Goal: Task Accomplishment & Management: Manage account settings

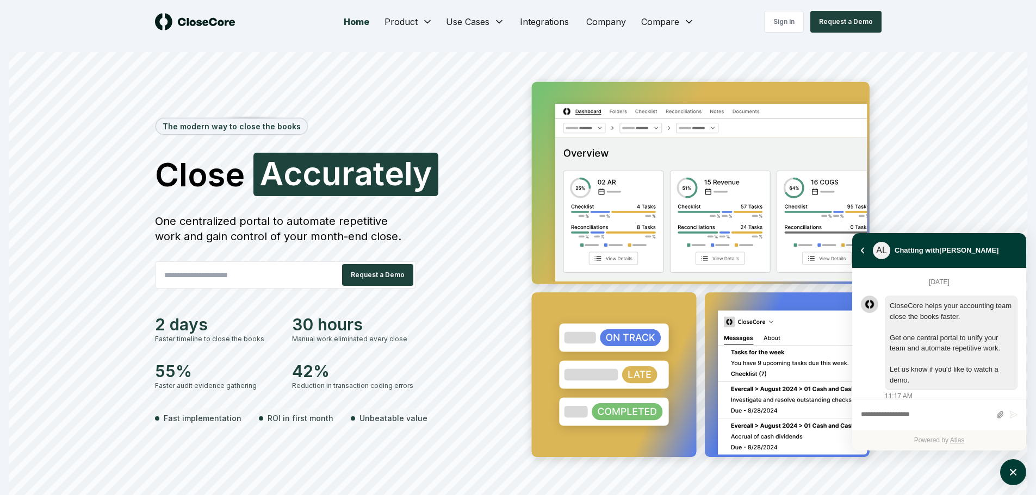
scroll to position [965, 0]
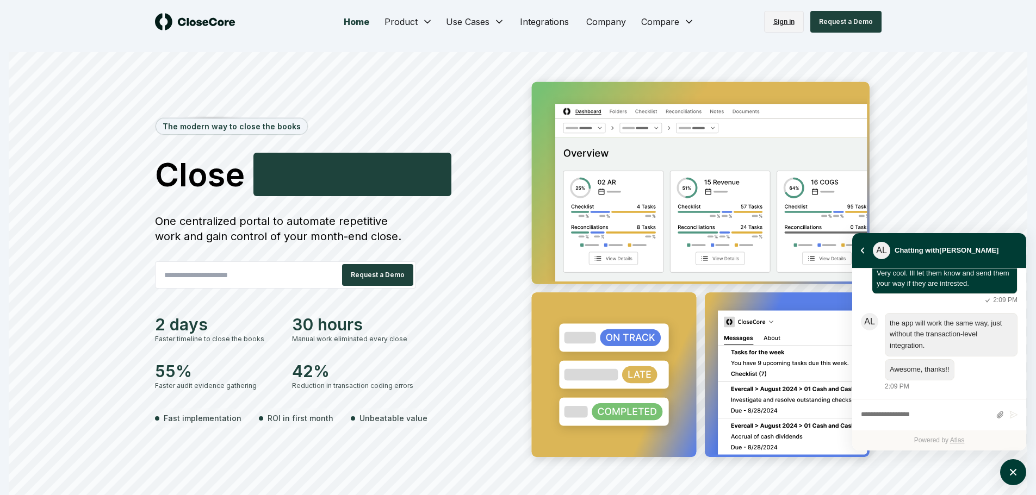
click at [781, 22] on link "Sign in" at bounding box center [784, 22] width 40 height 22
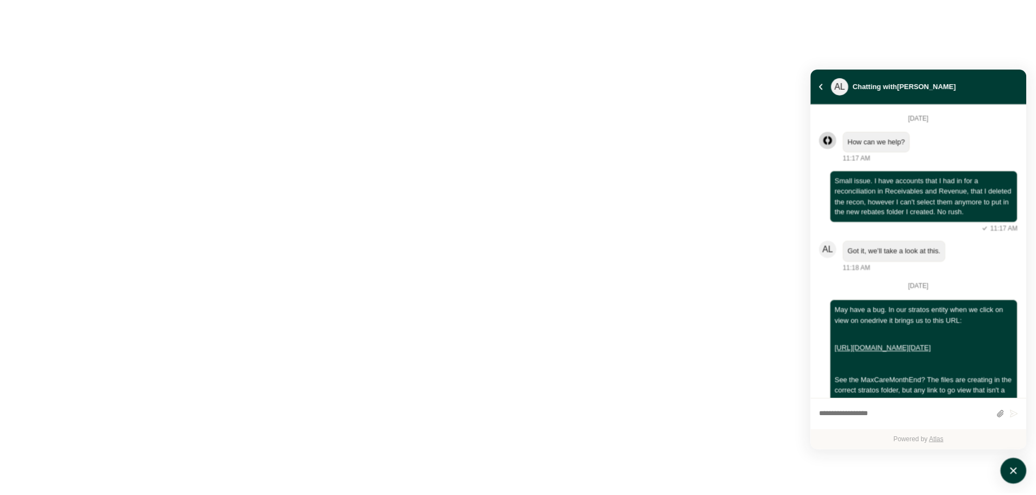
scroll to position [583, 0]
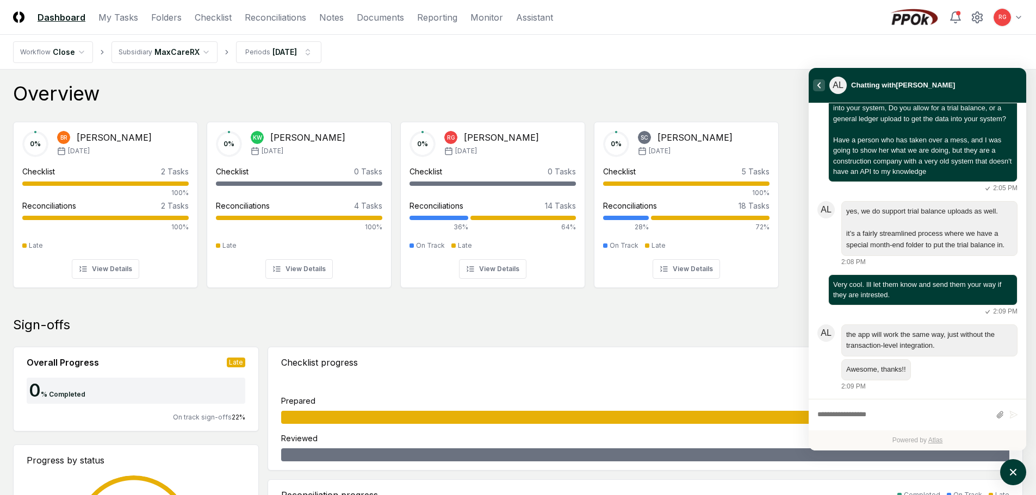
click at [818, 85] on icon "atlas-back-button" at bounding box center [818, 85] width 3 height 6
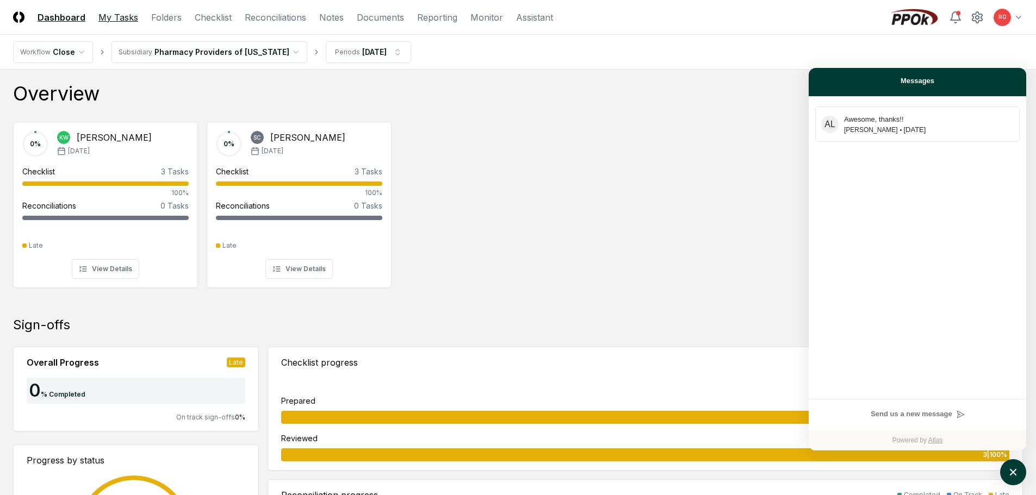
click at [121, 19] on link "My Tasks" at bounding box center [118, 17] width 40 height 13
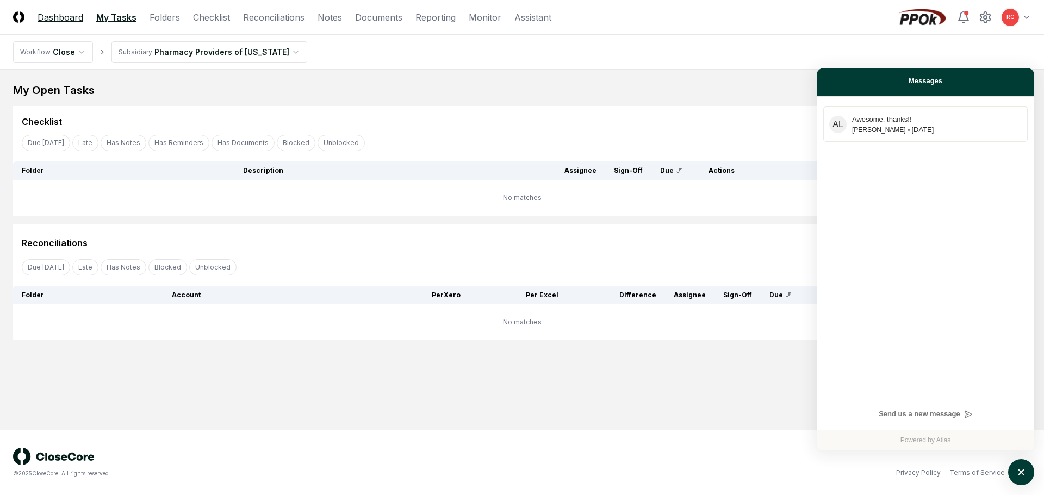
click at [72, 21] on link "Dashboard" at bounding box center [61, 17] width 46 height 13
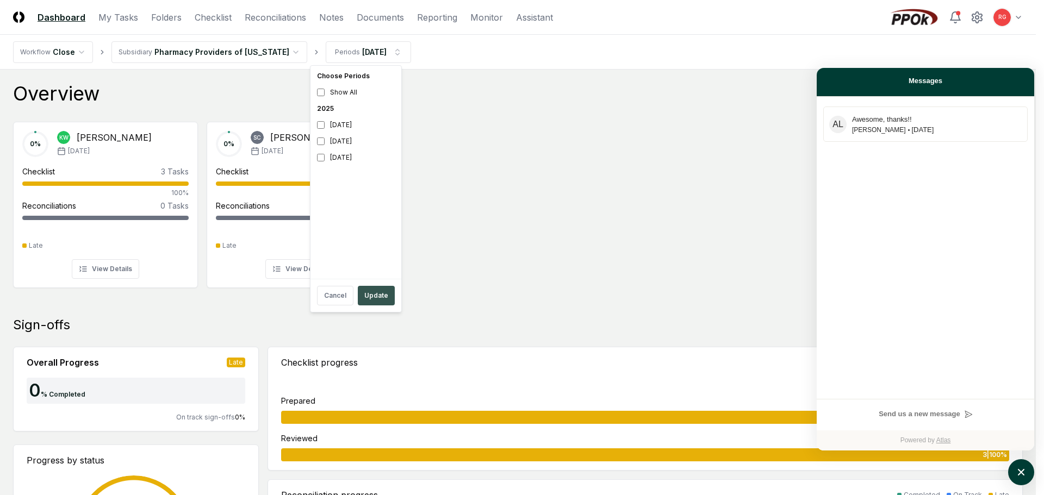
click at [377, 301] on button "Update" at bounding box center [376, 296] width 37 height 20
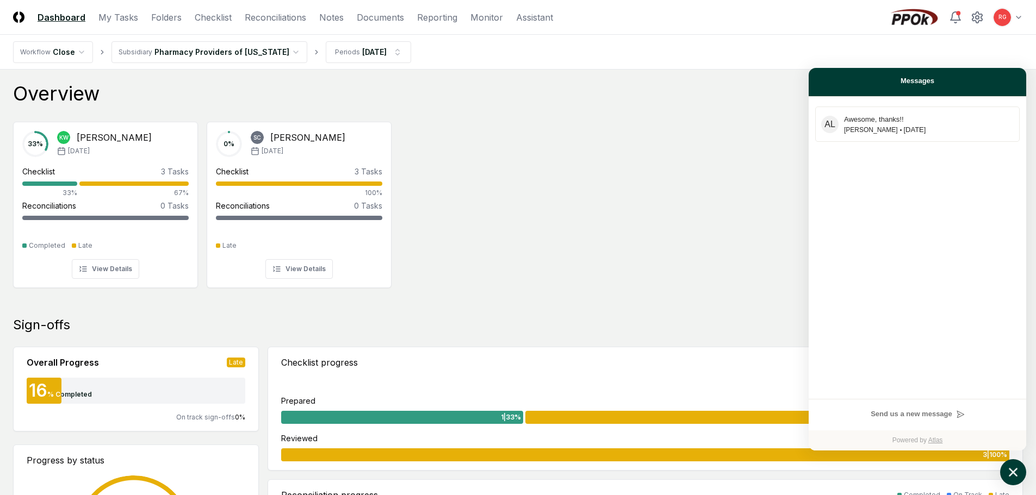
click at [1015, 472] on icon "atlas-launcher" at bounding box center [1013, 473] width 16 height 16
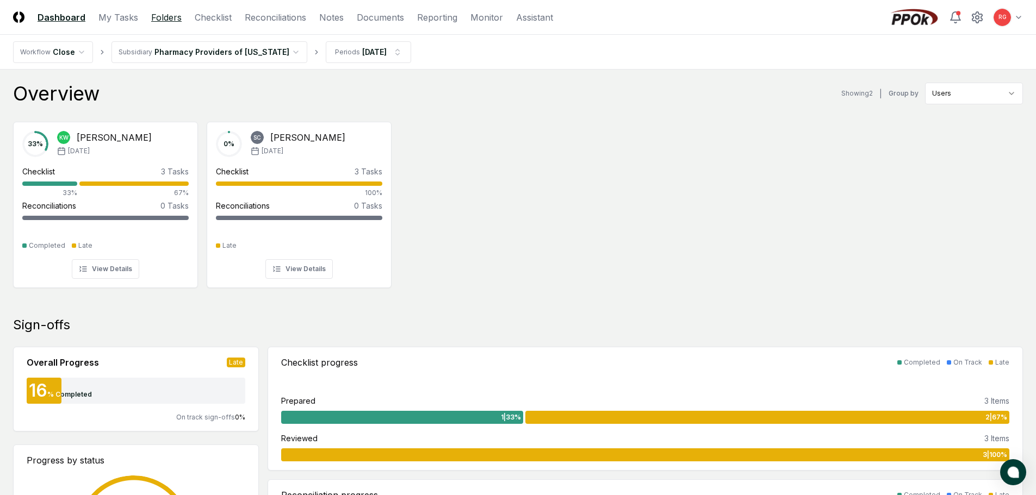
click at [166, 21] on link "Folders" at bounding box center [166, 17] width 30 height 13
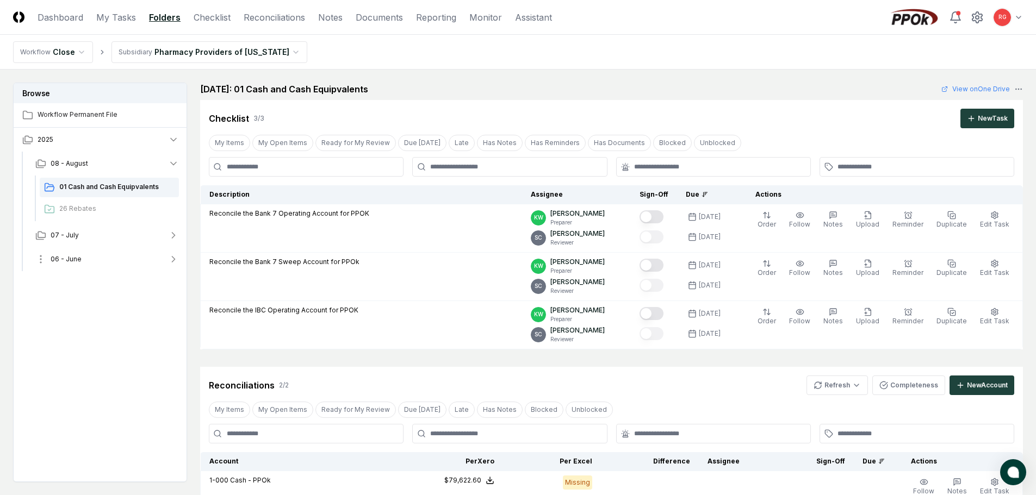
click at [83, 264] on button "06 - June" at bounding box center [107, 259] width 161 height 24
click at [92, 286] on span "01 Cash and Cash Equipvalents" at bounding box center [116, 283] width 115 height 10
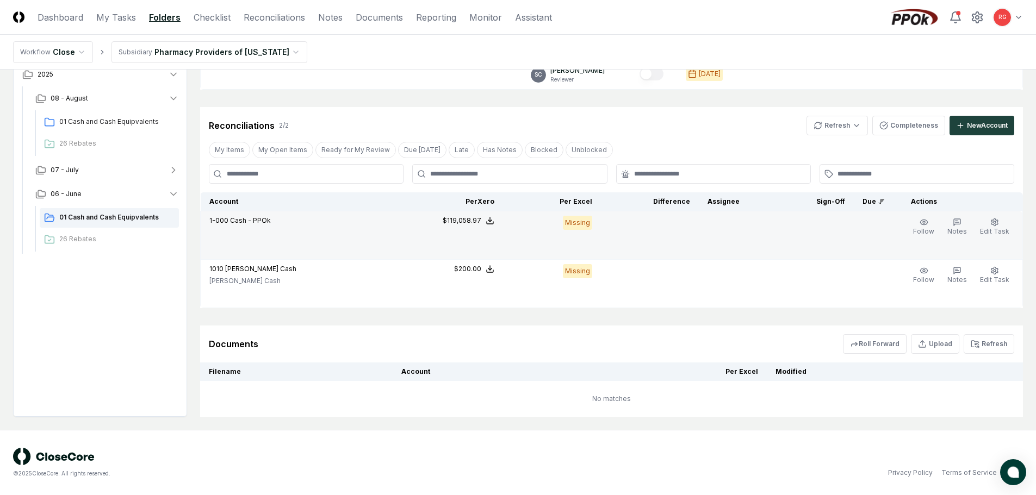
scroll to position [97, 0]
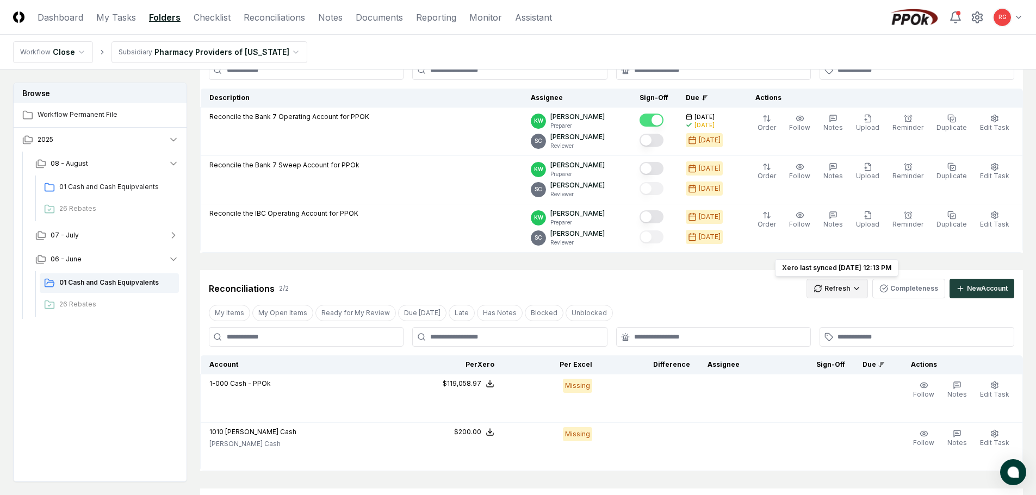
click at [855, 287] on html "CloseCore Dashboard My Tasks Folders Checklist Reconciliations Notes Documents …" at bounding box center [518, 280] width 1036 height 755
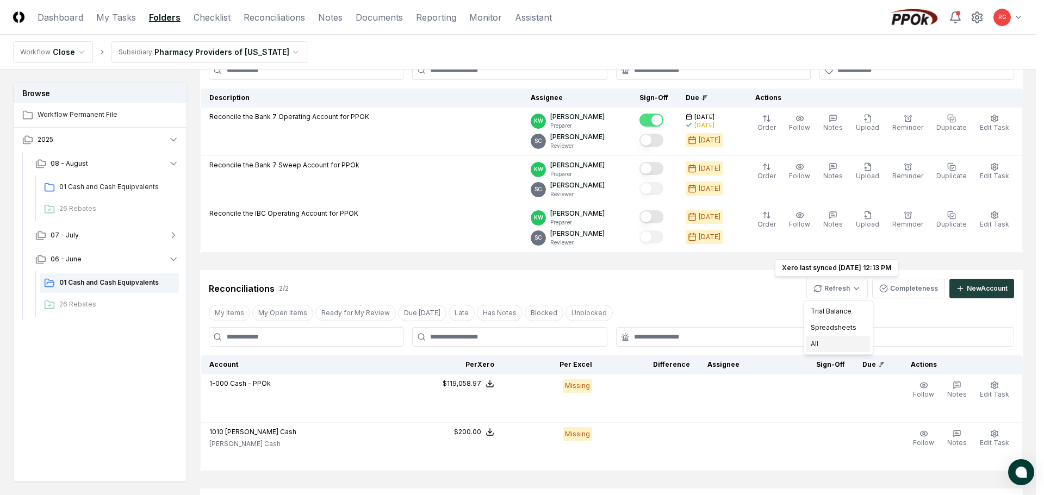
click at [826, 344] on div "All" at bounding box center [838, 344] width 64 height 16
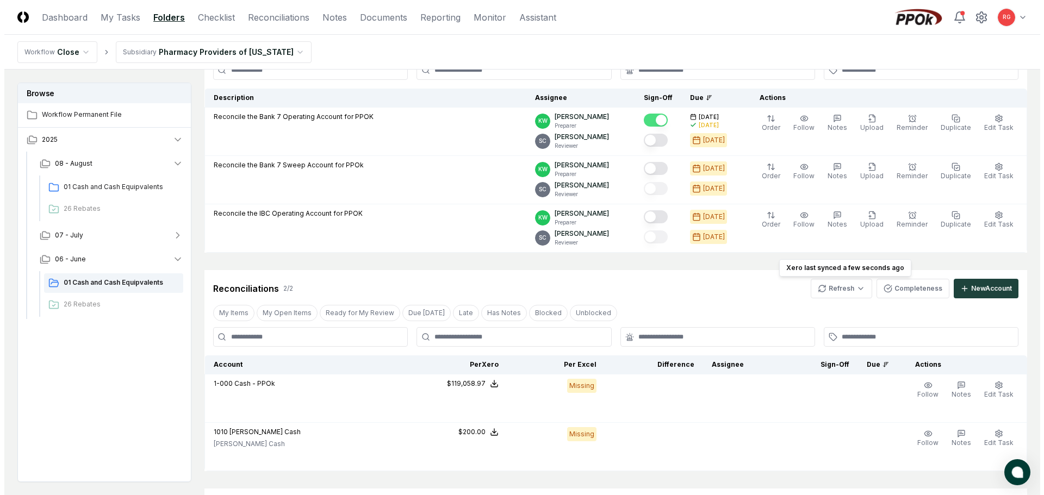
scroll to position [151, 0]
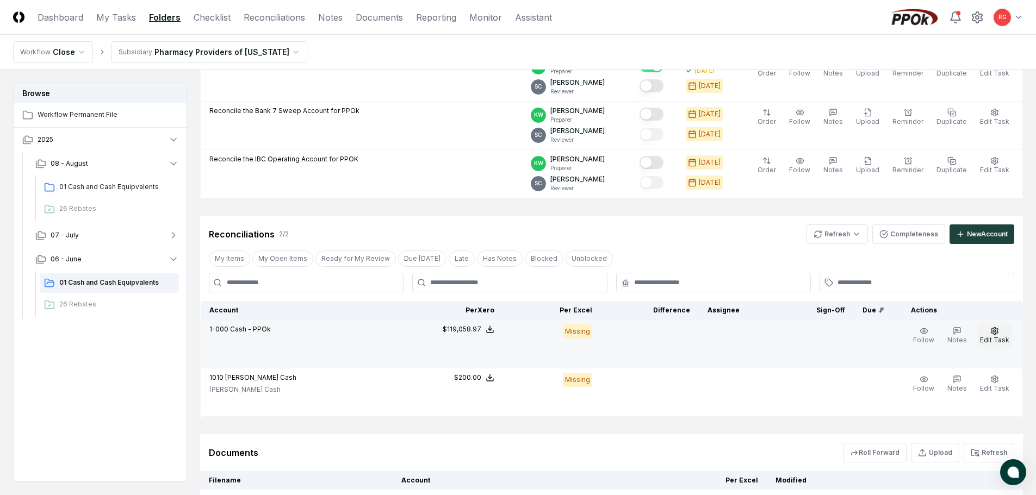
click at [993, 332] on icon "button" at bounding box center [994, 331] width 9 height 9
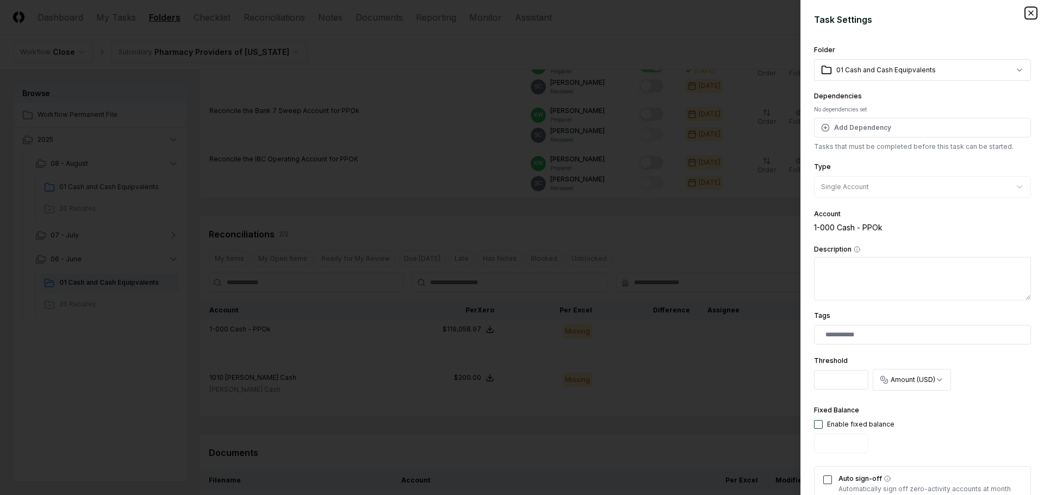
click at [1026, 15] on icon "button" at bounding box center [1030, 13] width 9 height 9
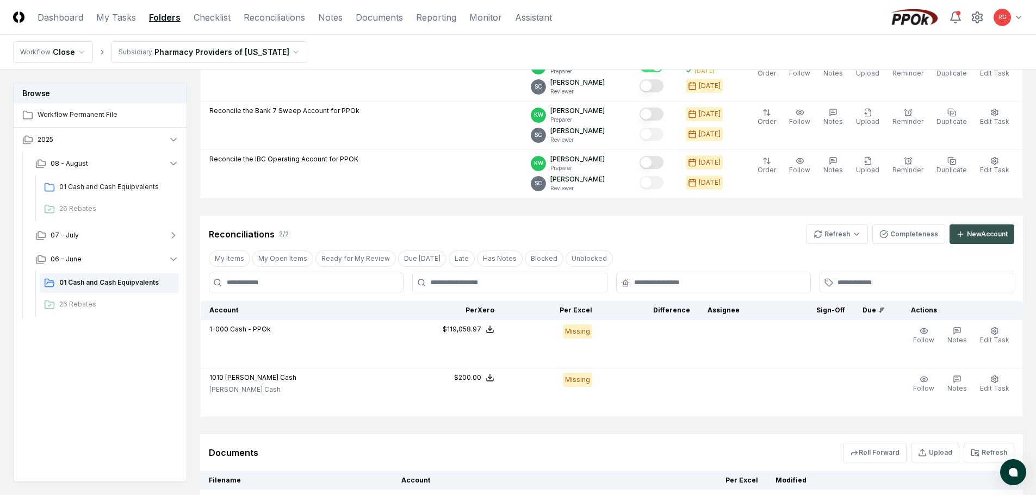
click at [964, 236] on button "New Account" at bounding box center [981, 235] width 65 height 20
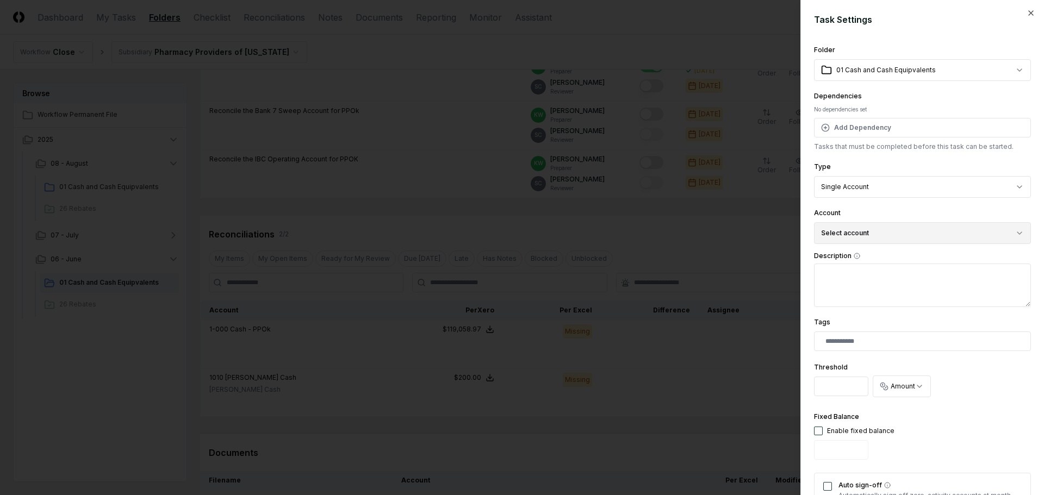
click at [859, 236] on button "Select account" at bounding box center [922, 233] width 217 height 22
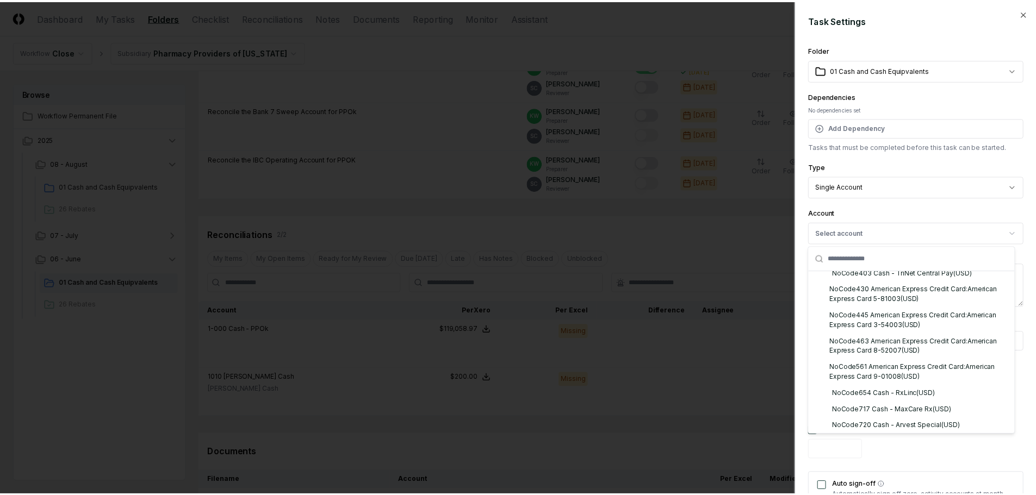
scroll to position [0, 0]
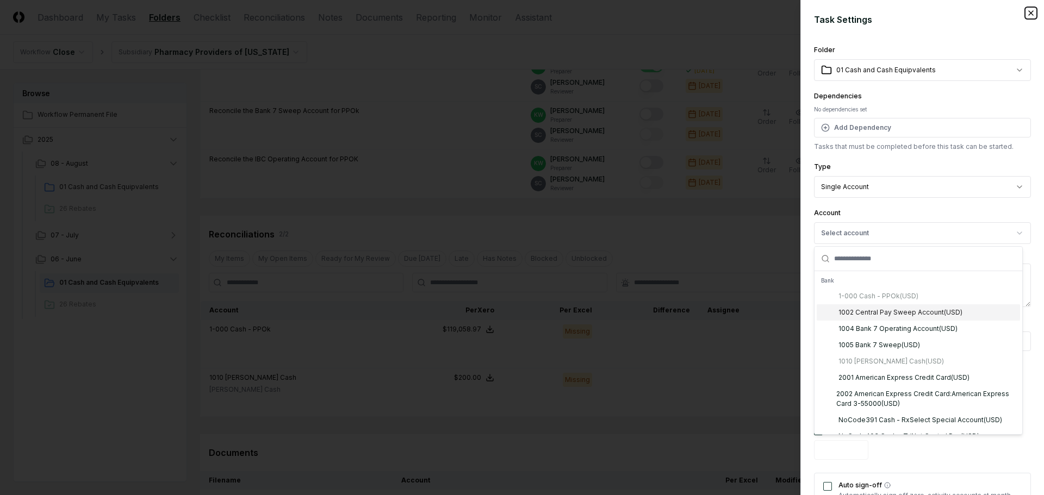
click at [1026, 16] on icon "button" at bounding box center [1030, 13] width 9 height 9
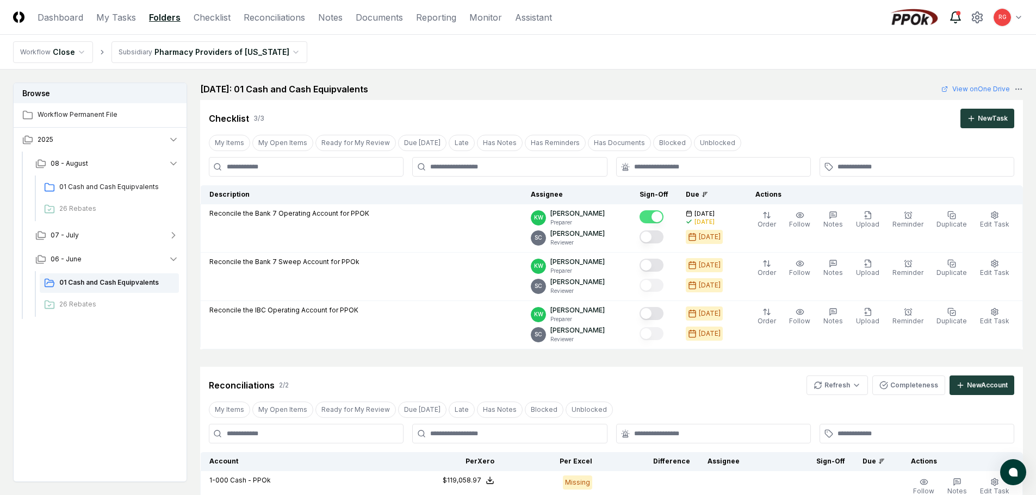
click at [952, 17] on icon at bounding box center [955, 17] width 13 height 13
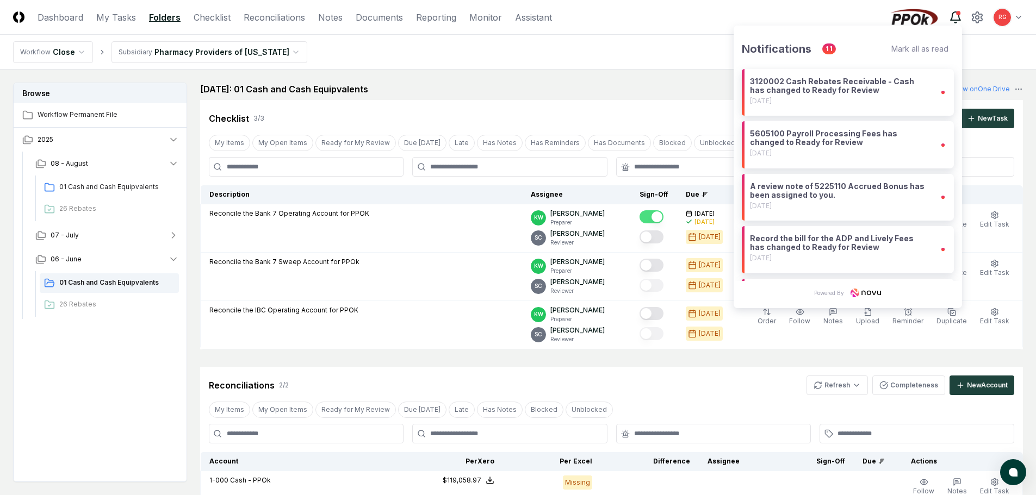
click at [952, 17] on icon at bounding box center [955, 17] width 13 height 13
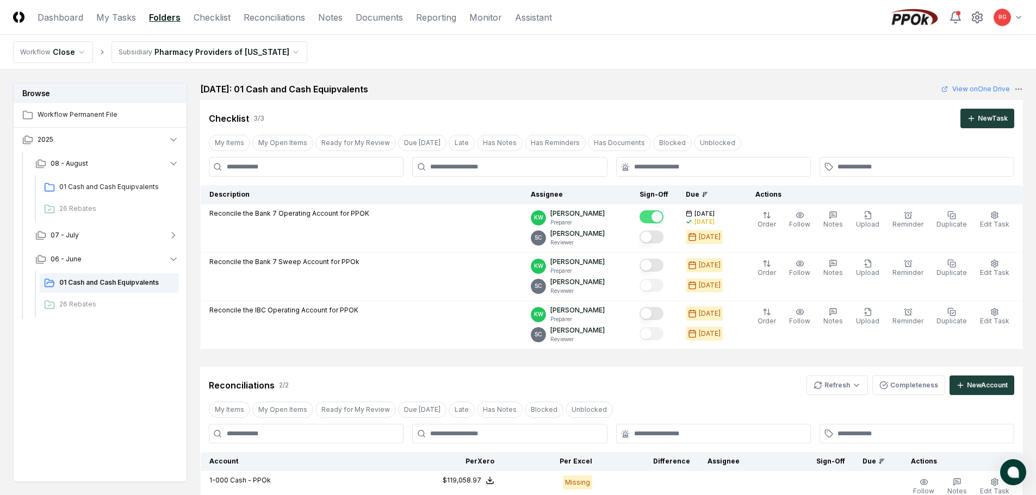
click at [1012, 478] on button "atlas-launcher" at bounding box center [1013, 472] width 26 height 26
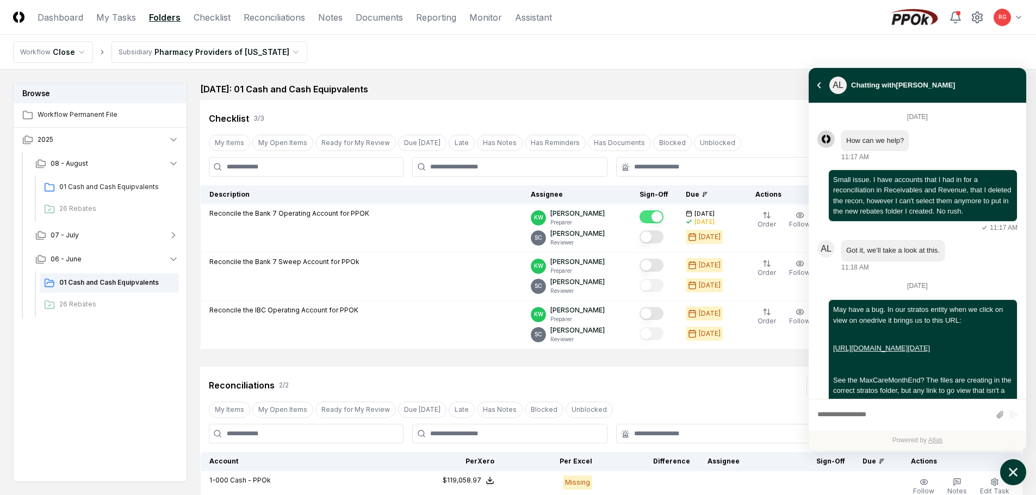
scroll to position [583, 0]
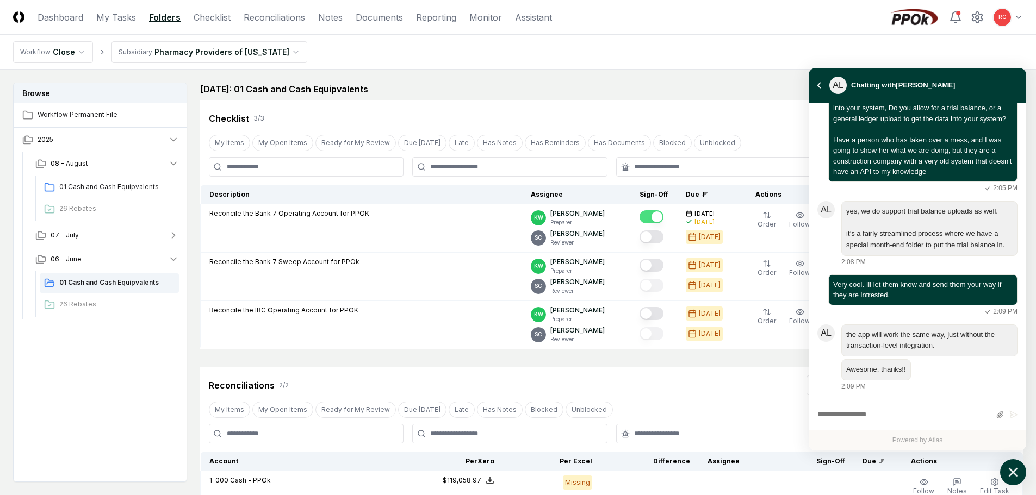
click at [1012, 478] on icon "atlas-launcher" at bounding box center [1013, 473] width 16 height 16
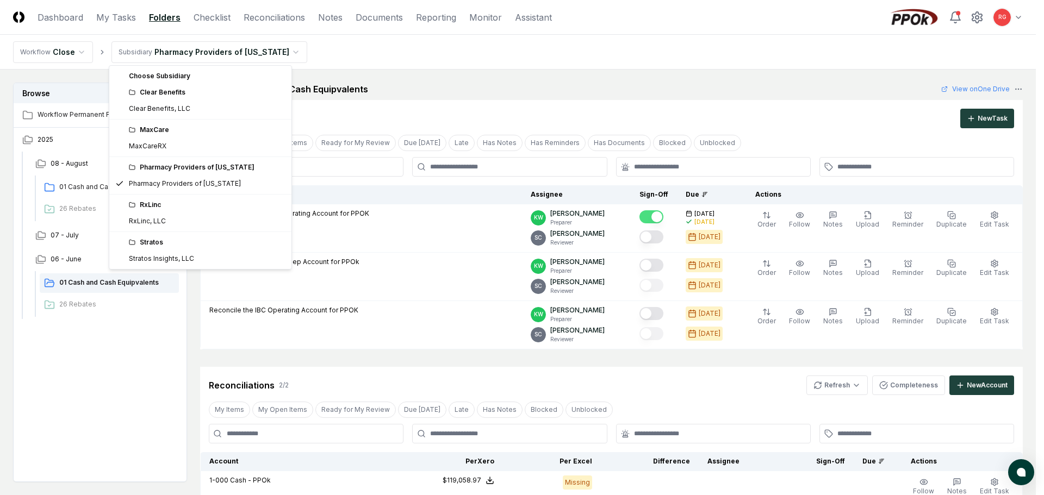
click at [148, 51] on html "CloseCore Dashboard My Tasks Folders Checklist Reconciliations Notes Documents …" at bounding box center [522, 377] width 1044 height 755
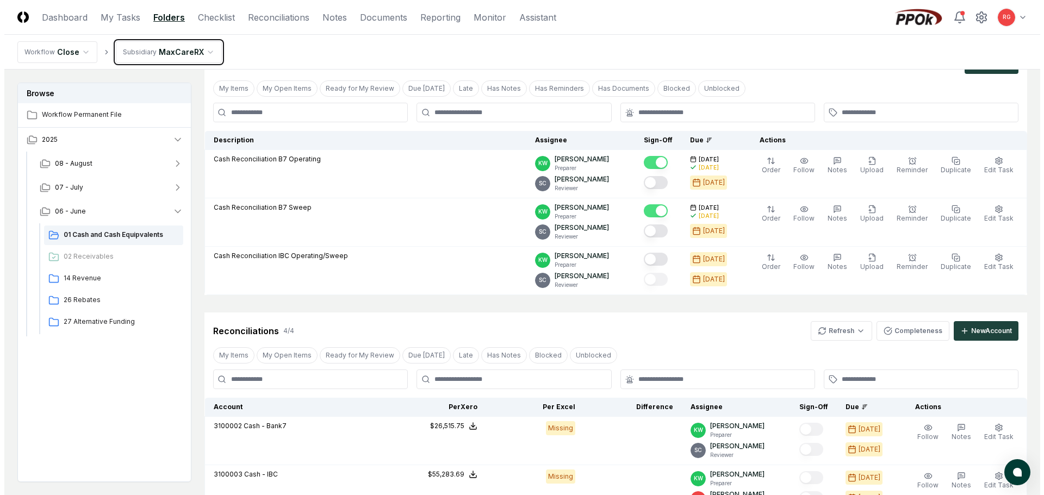
scroll to position [217, 0]
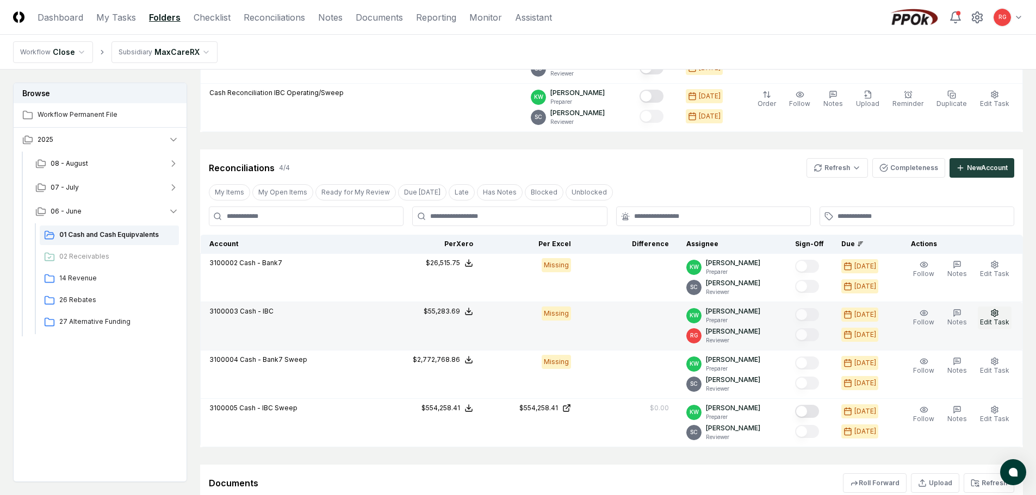
click at [991, 313] on icon "button" at bounding box center [994, 313] width 9 height 9
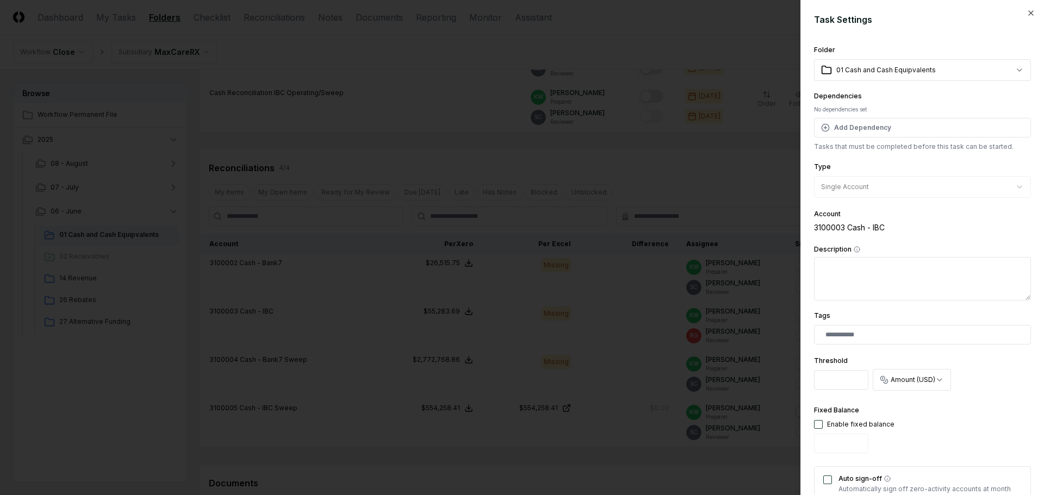
scroll to position [275, 0]
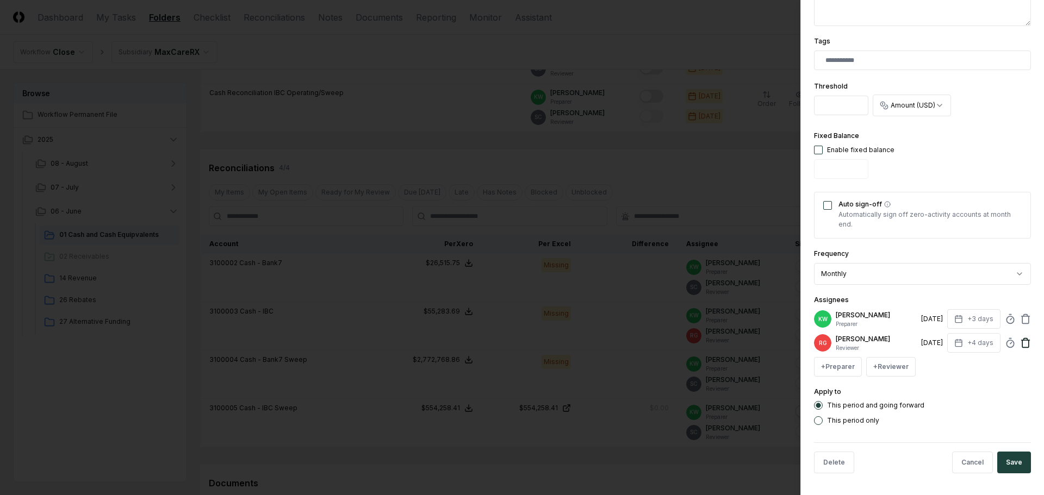
click at [1022, 342] on icon at bounding box center [1025, 343] width 7 height 7
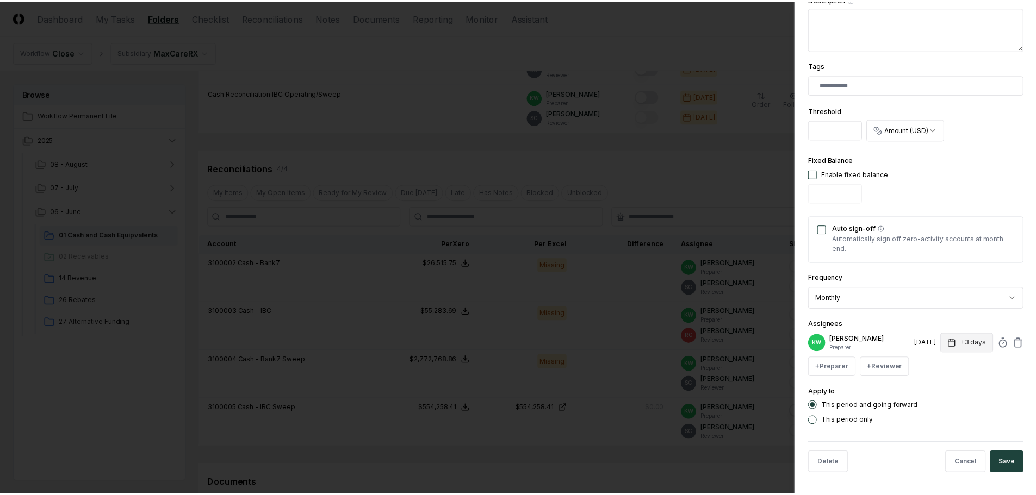
scroll to position [251, 0]
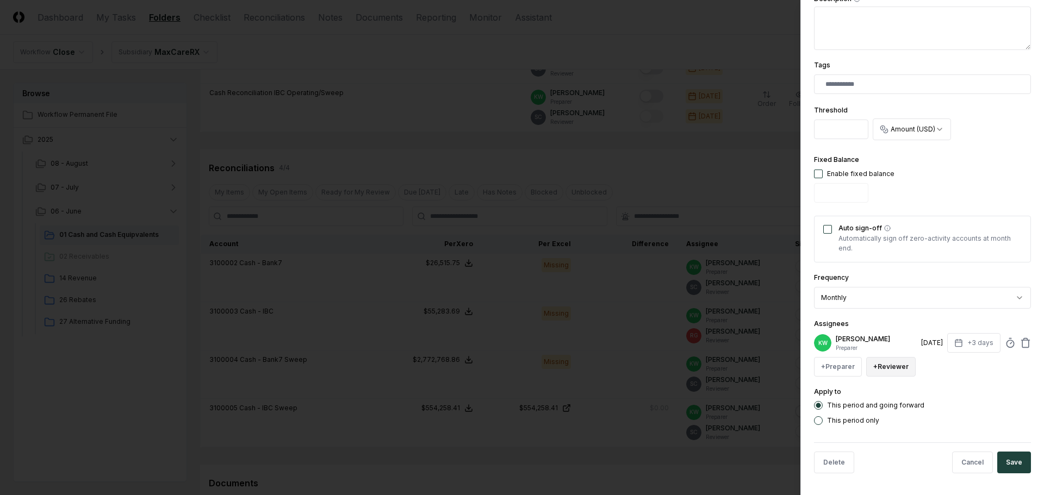
click at [899, 370] on button "+ Reviewer" at bounding box center [890, 367] width 49 height 20
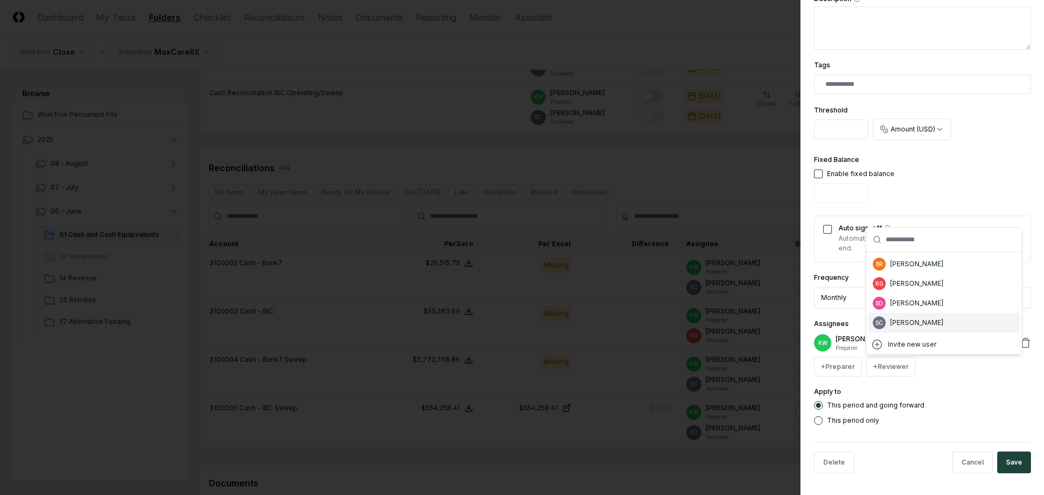
click at [907, 317] on div "SC [PERSON_NAME]" at bounding box center [943, 323] width 151 height 20
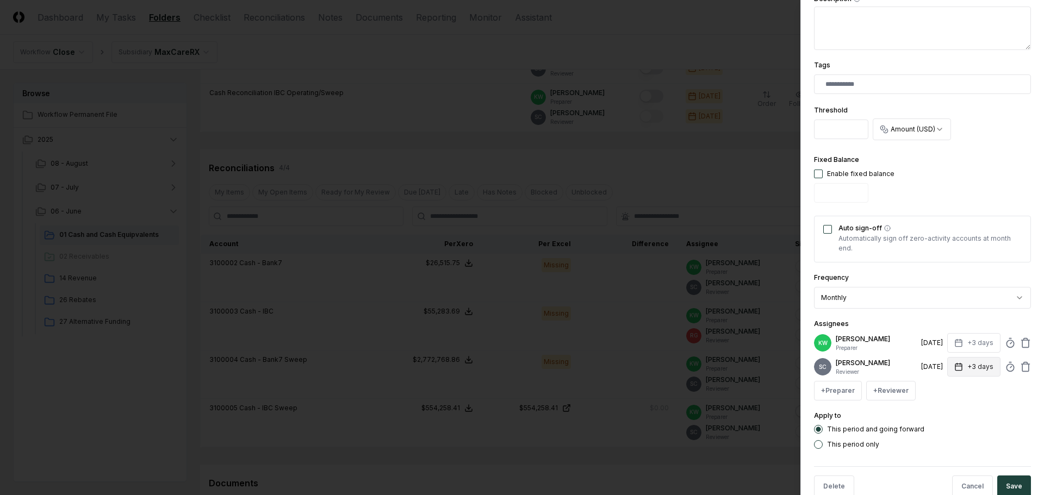
click at [977, 367] on button "+3 days" at bounding box center [973, 367] width 53 height 20
type input "*"
click at [938, 407] on input "*" at bounding box center [932, 410] width 38 height 20
click at [928, 446] on div "This period only" at bounding box center [922, 444] width 217 height 9
click at [1002, 483] on button "Save" at bounding box center [1014, 487] width 34 height 22
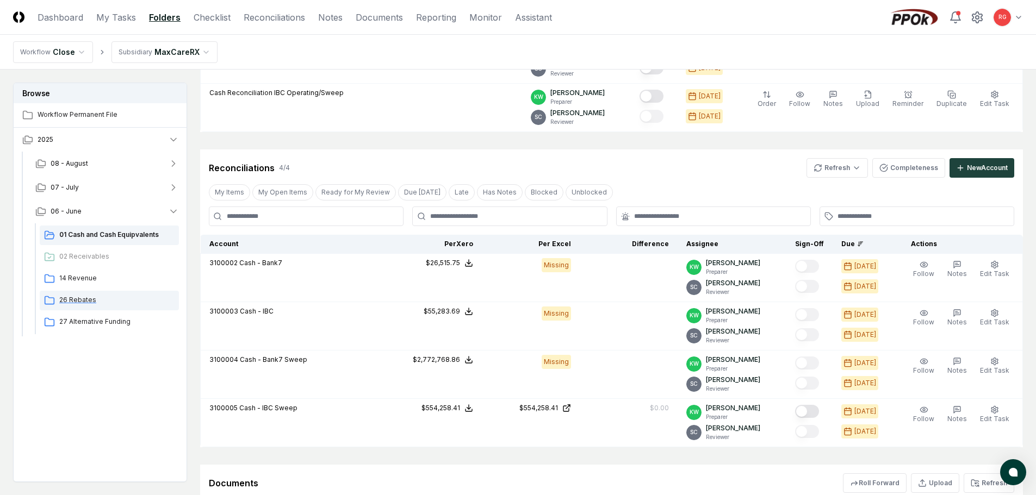
click at [70, 297] on span "26 Rebates" at bounding box center [116, 300] width 115 height 10
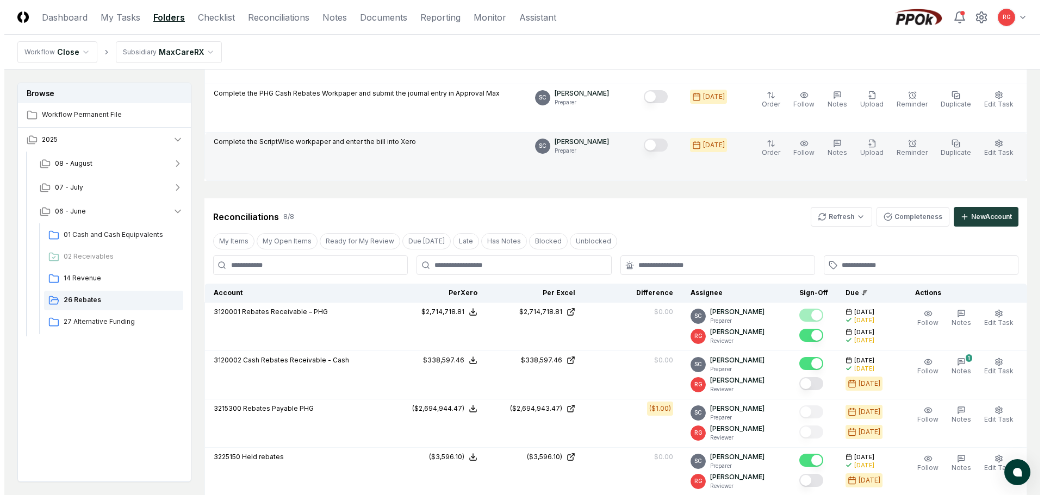
scroll to position [435, 0]
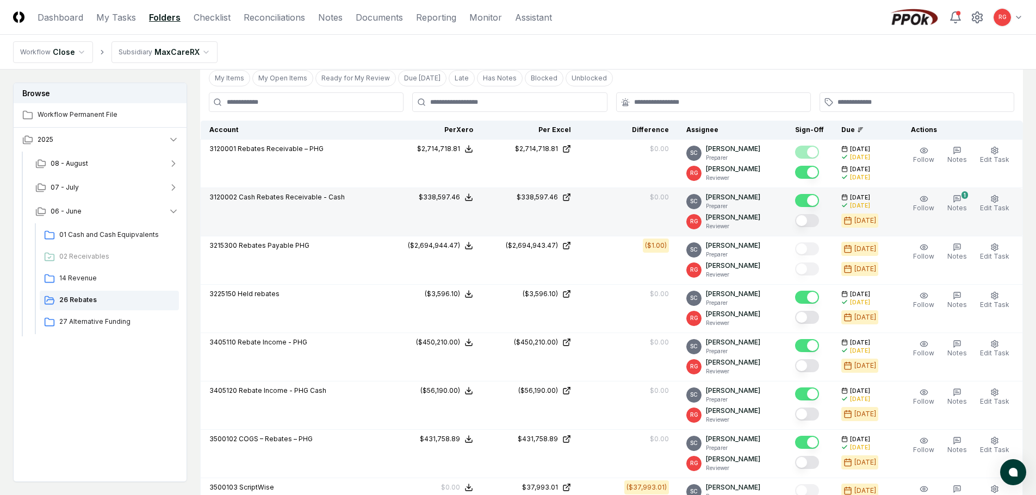
click at [815, 220] on button "Mark complete" at bounding box center [807, 220] width 24 height 13
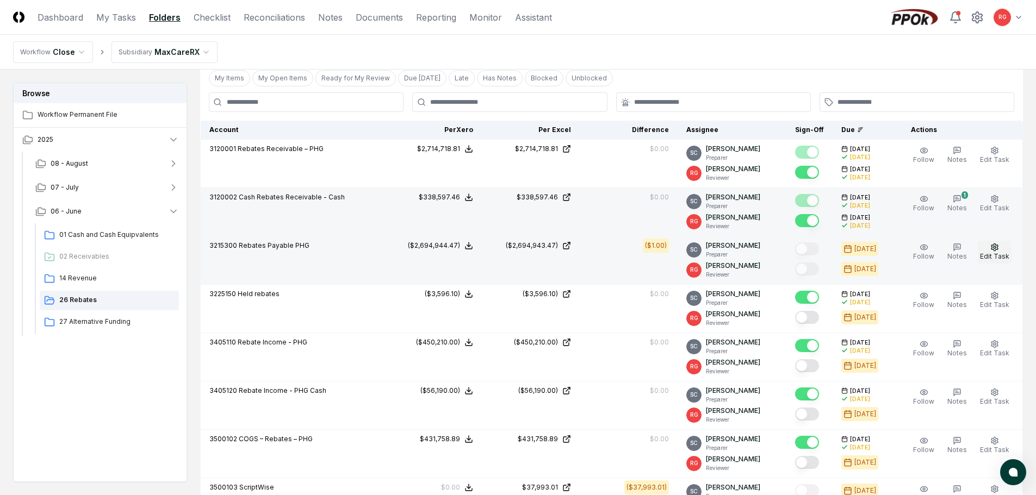
click at [993, 252] on button "Edit Task" at bounding box center [994, 252] width 34 height 23
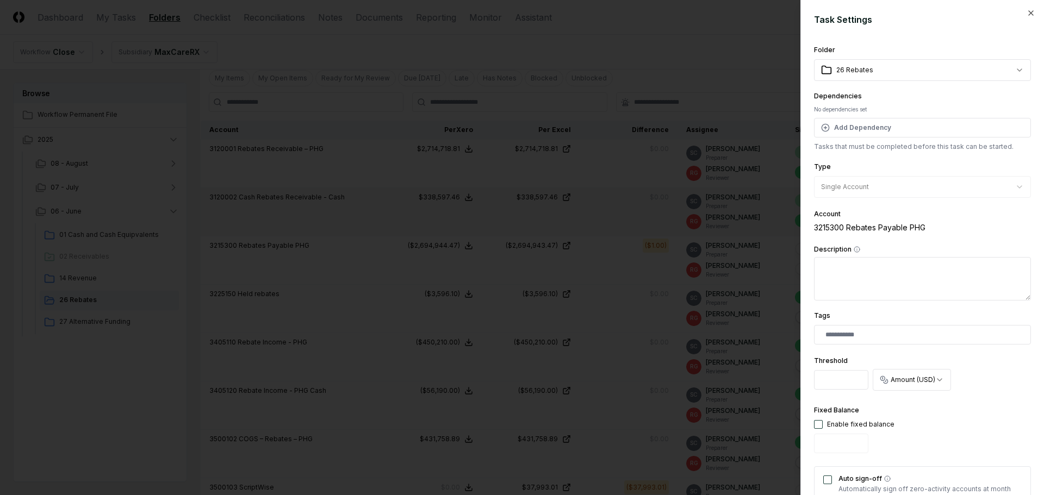
scroll to position [109, 0]
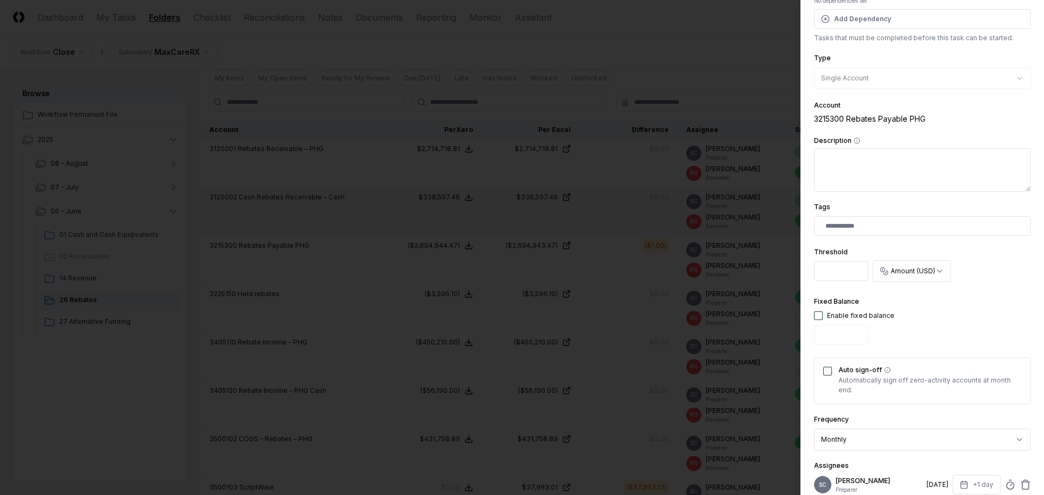
drag, startPoint x: 834, startPoint y: 273, endPoint x: 793, endPoint y: 271, distance: 40.9
click at [793, 271] on body "CloseCore Dashboard My Tasks Folders Checklist Reconciliations Notes Documents …" at bounding box center [518, 193] width 1036 height 1257
type input "*"
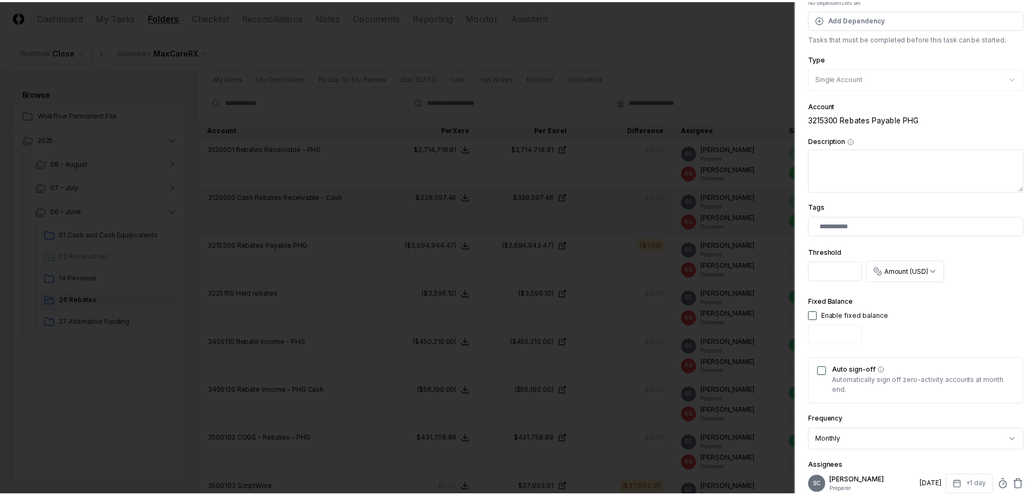
scroll to position [275, 0]
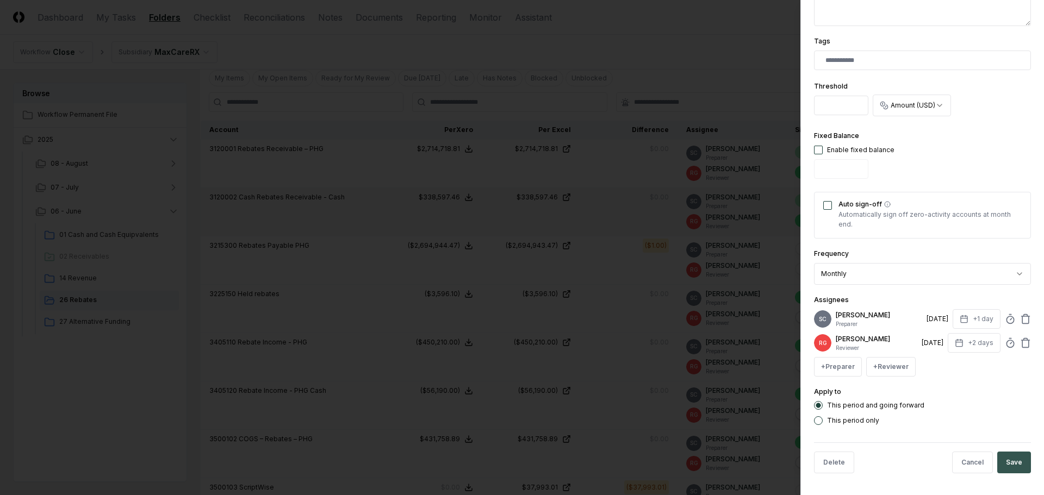
click at [1012, 465] on button "Save" at bounding box center [1014, 463] width 34 height 22
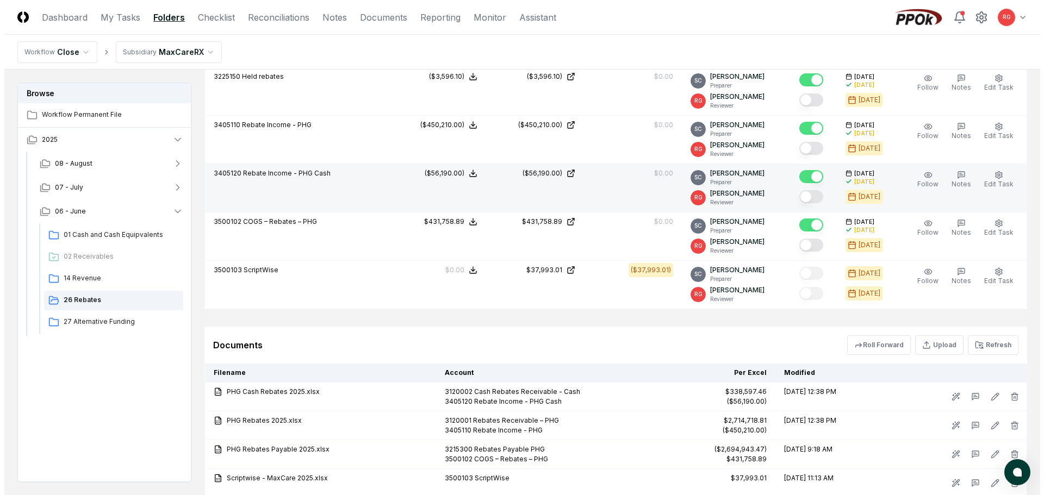
scroll to position [381, 0]
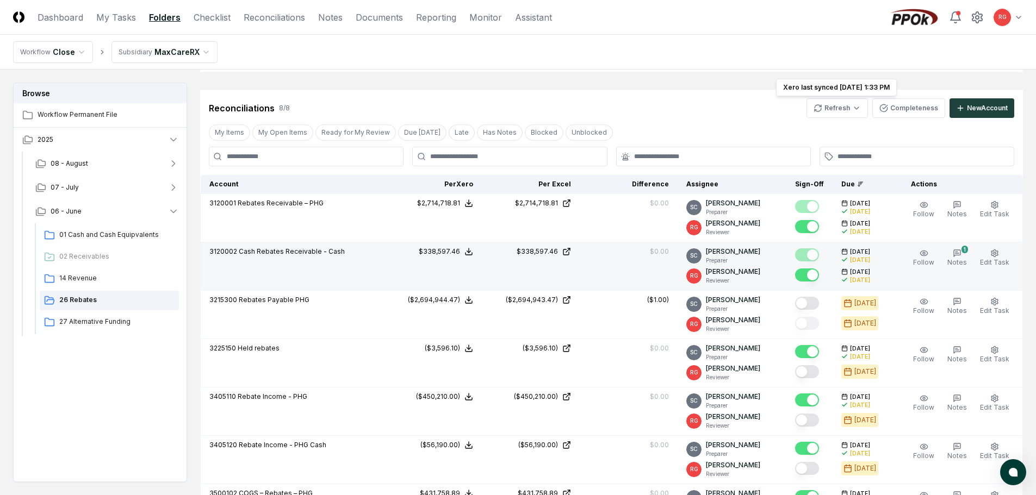
click at [817, 98] on div "Reconciliations 8 / 8 Refresh Xero last synced [DATE] 1:33 PM Xero last synced …" at bounding box center [611, 104] width 823 height 28
click at [826, 104] on html "CloseCore Dashboard My Tasks Folders Checklist Reconciliations Notes Documents …" at bounding box center [518, 247] width 1036 height 1257
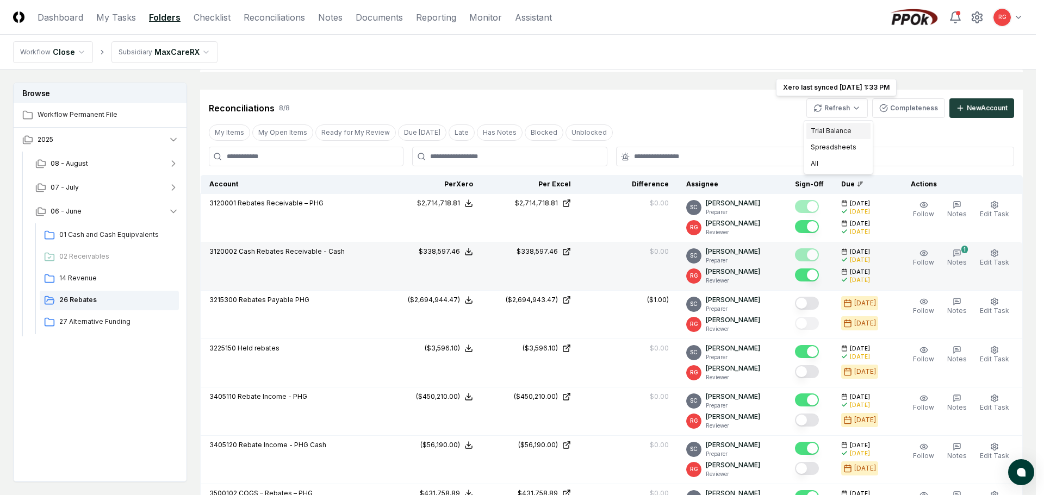
click at [833, 132] on div "Trial Balance" at bounding box center [838, 131] width 64 height 16
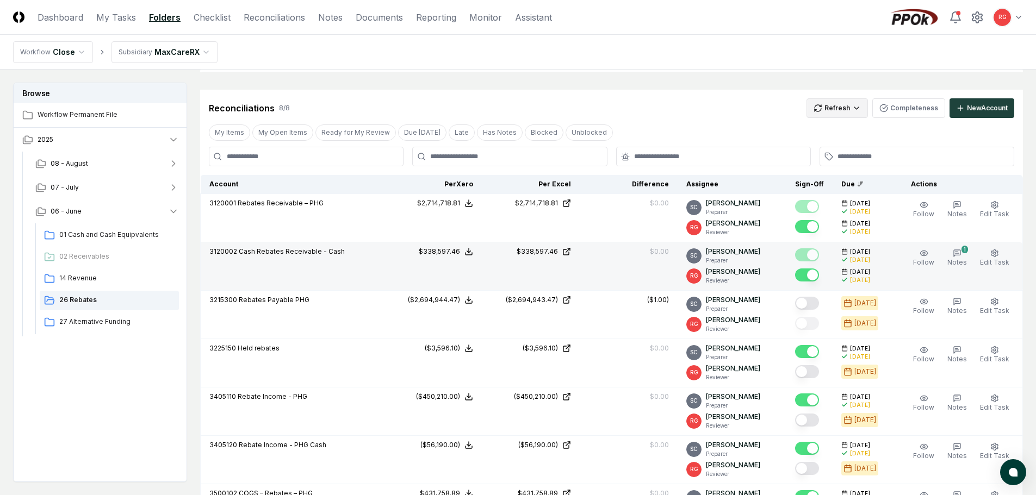
click at [829, 111] on html "CloseCore Dashboard My Tasks Folders Checklist Reconciliations Notes Documents …" at bounding box center [518, 247] width 1036 height 1257
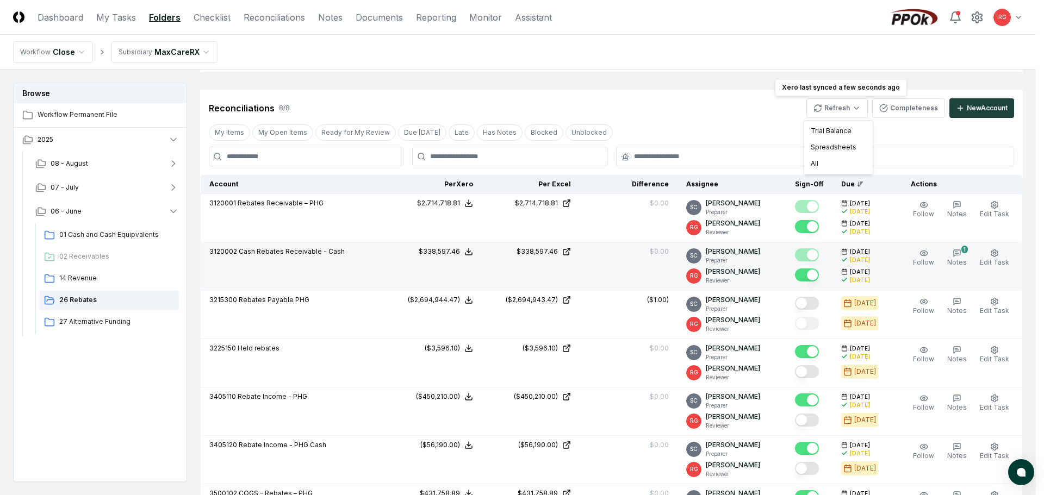
click at [719, 120] on html "CloseCore Dashboard My Tasks Folders Checklist Reconciliations Notes Documents …" at bounding box center [522, 247] width 1044 height 1257
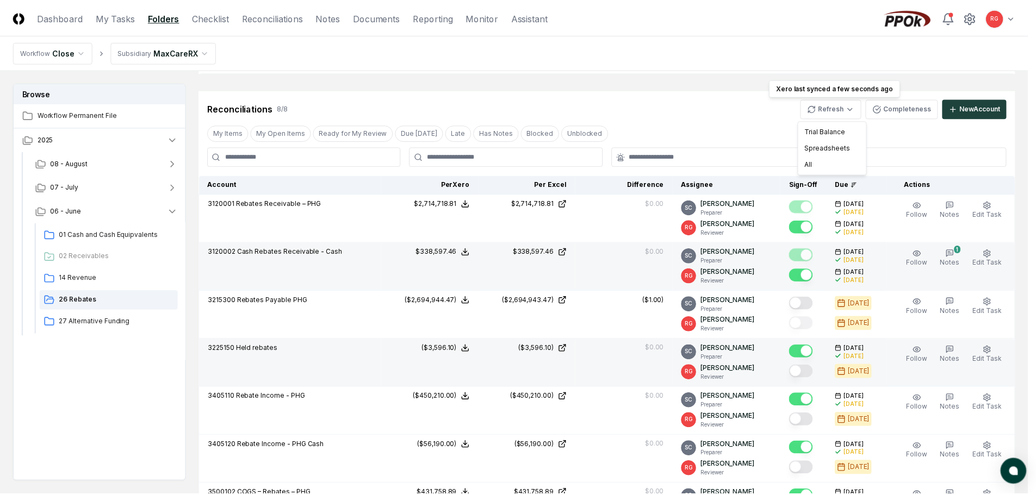
scroll to position [598, 0]
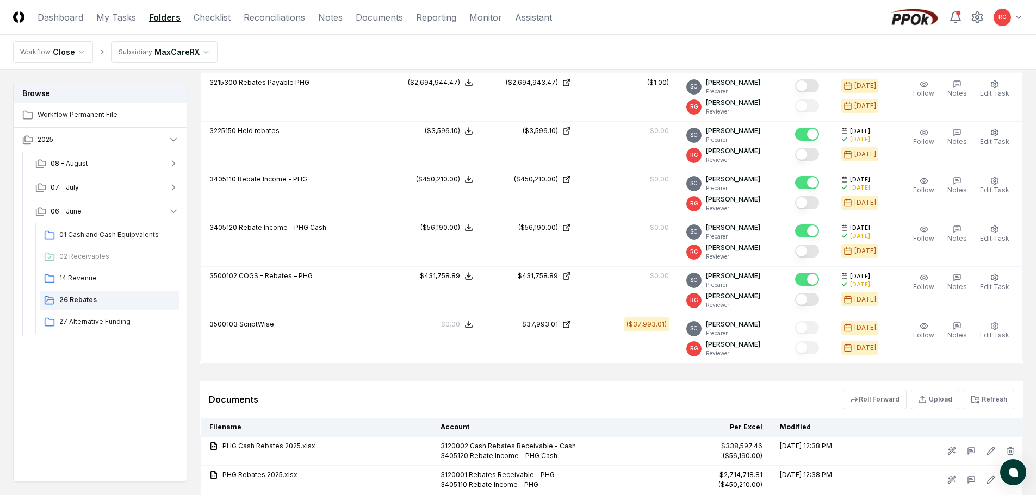
click at [510, 372] on div "Cancel Reassign [DATE]: 26 Rebates View on One Drive Checklist 5 / 5 New Task M…" at bounding box center [611, 33] width 823 height 1097
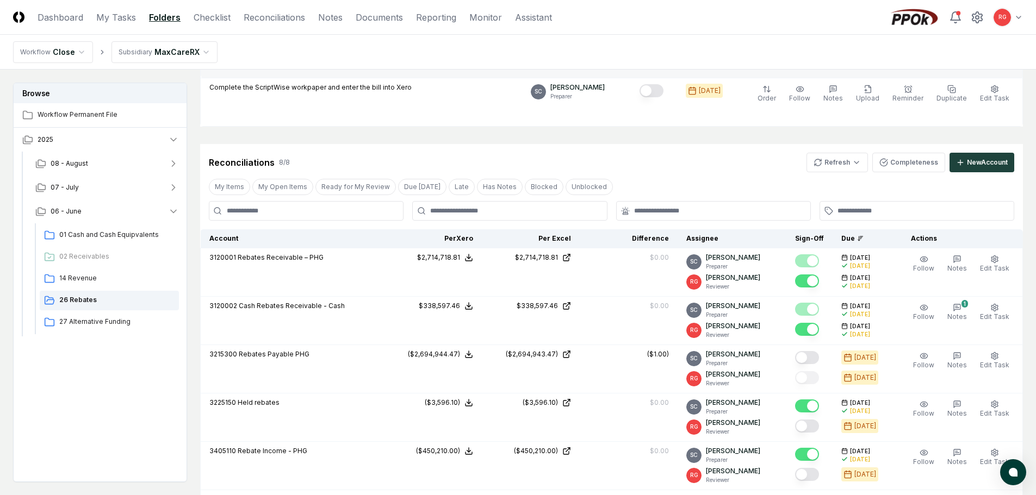
scroll to position [272, 0]
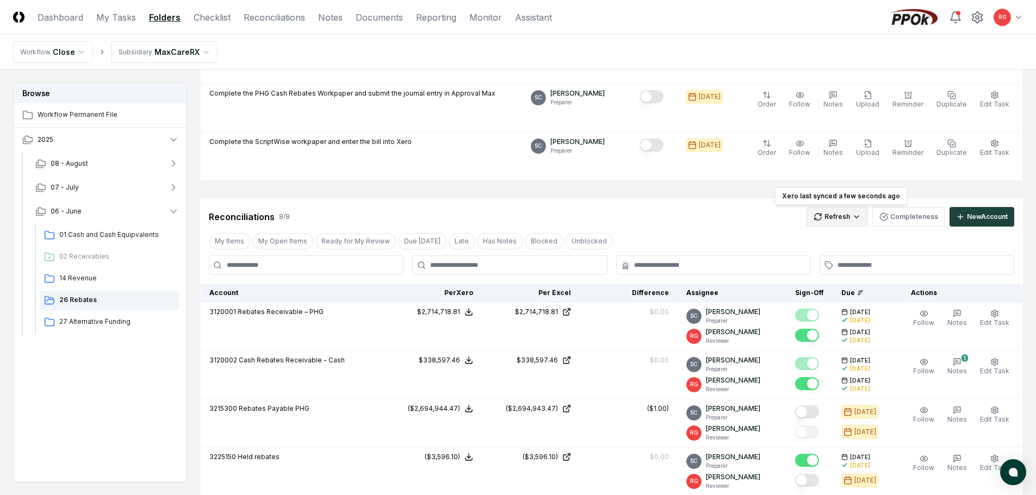
click at [843, 219] on html "CloseCore Dashboard My Tasks Folders Checklist Reconciliations Notes Documents …" at bounding box center [518, 356] width 1036 height 1256
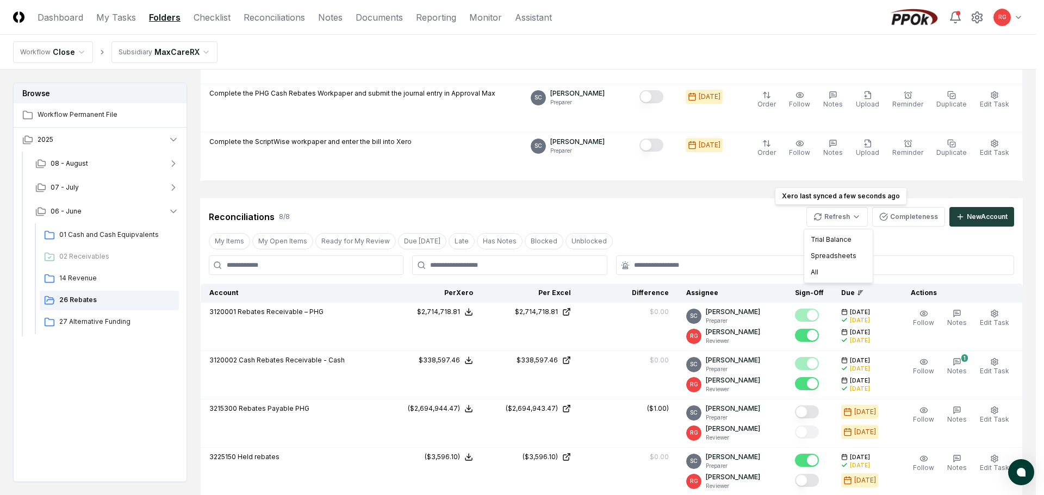
click at [695, 224] on html "CloseCore Dashboard My Tasks Folders Checklist Reconciliations Notes Documents …" at bounding box center [522, 356] width 1044 height 1256
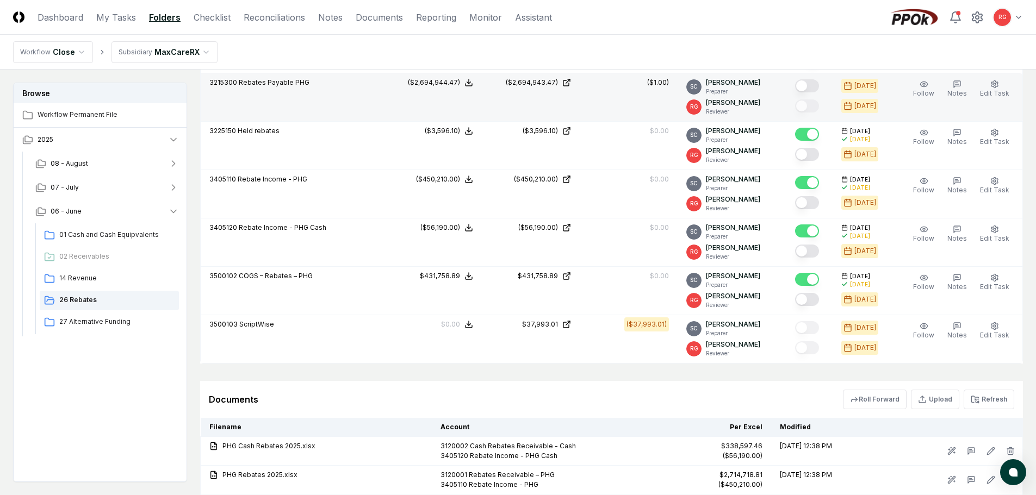
scroll to position [435, 0]
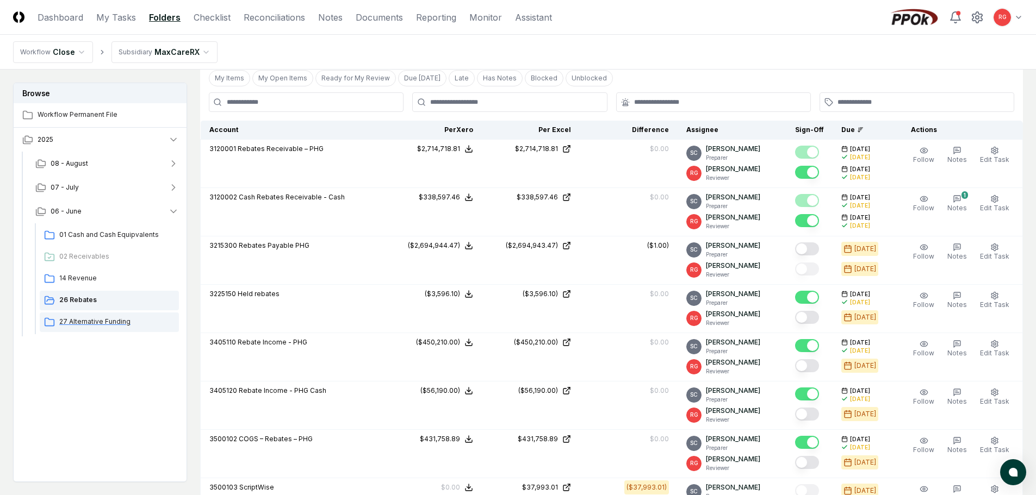
click at [80, 323] on span "27 Alternative Funding" at bounding box center [116, 322] width 115 height 10
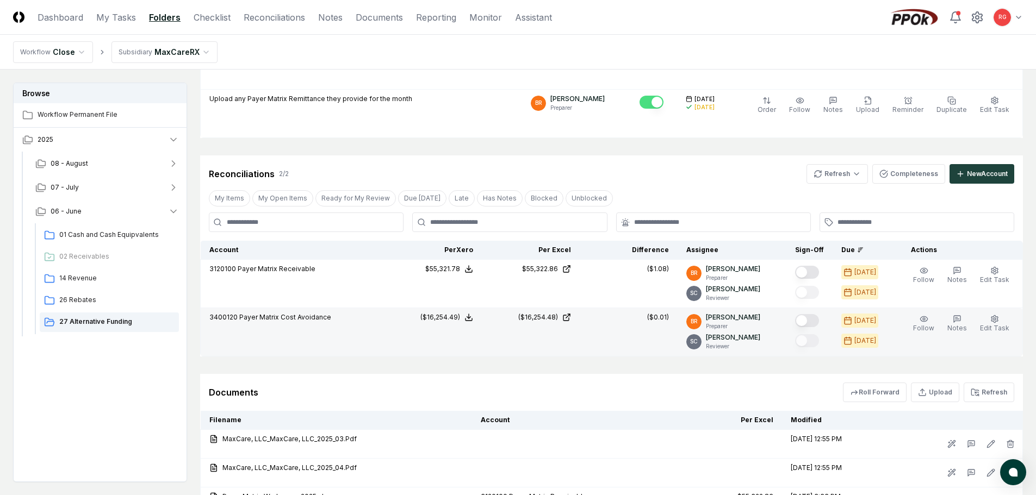
scroll to position [263, 0]
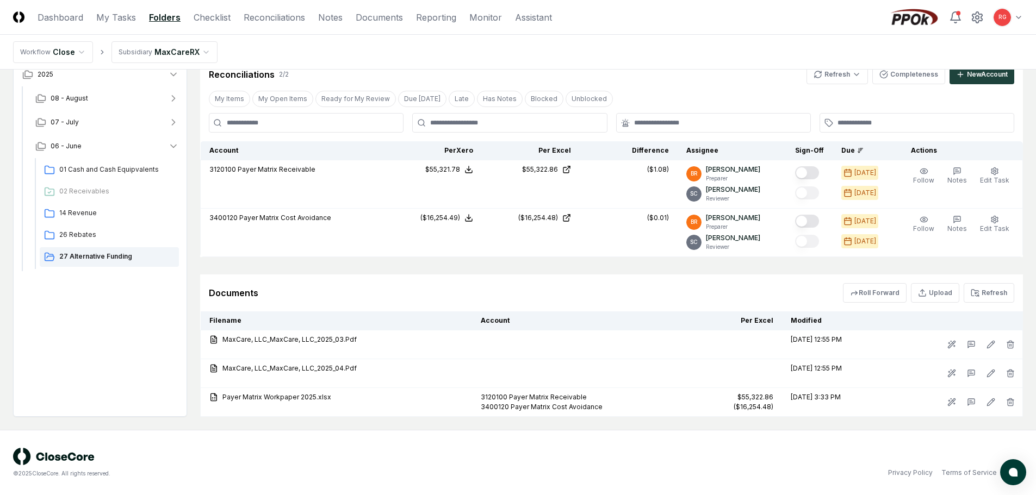
click at [119, 49] on html "CloseCore Dashboard My Tasks Folders Checklist Reconciliations Notes Documents …" at bounding box center [518, 116] width 1036 height 758
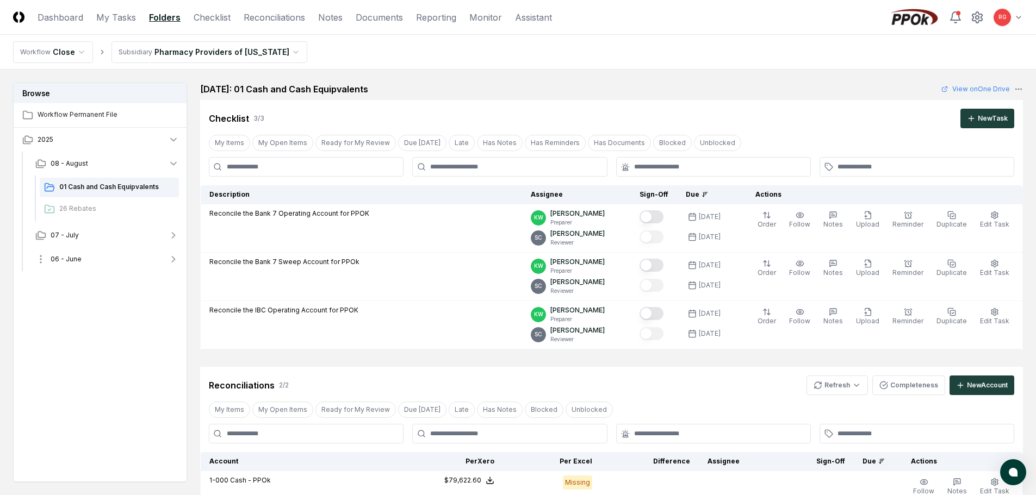
click at [85, 259] on button "06 - June" at bounding box center [107, 259] width 161 height 24
click at [112, 280] on span "01 Cash and Cash Equipvalents" at bounding box center [116, 283] width 115 height 10
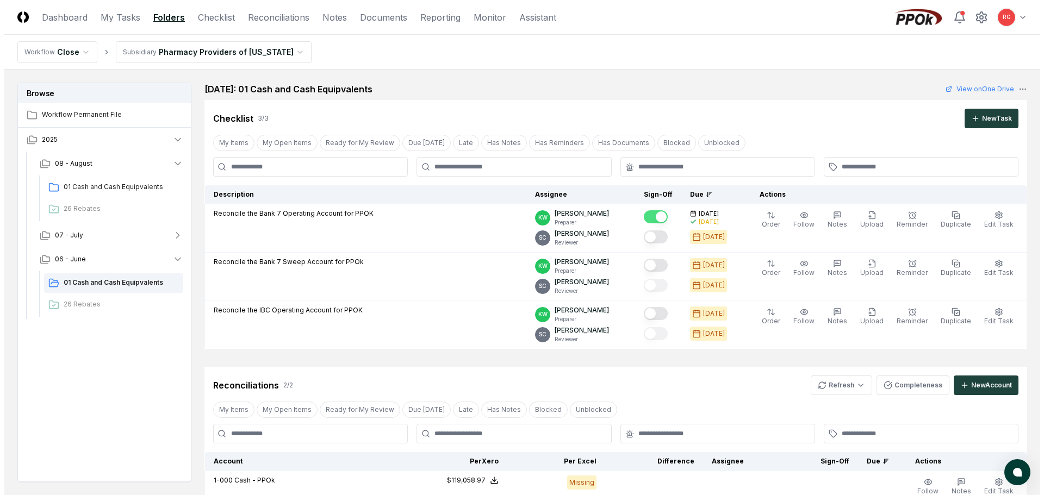
scroll to position [217, 0]
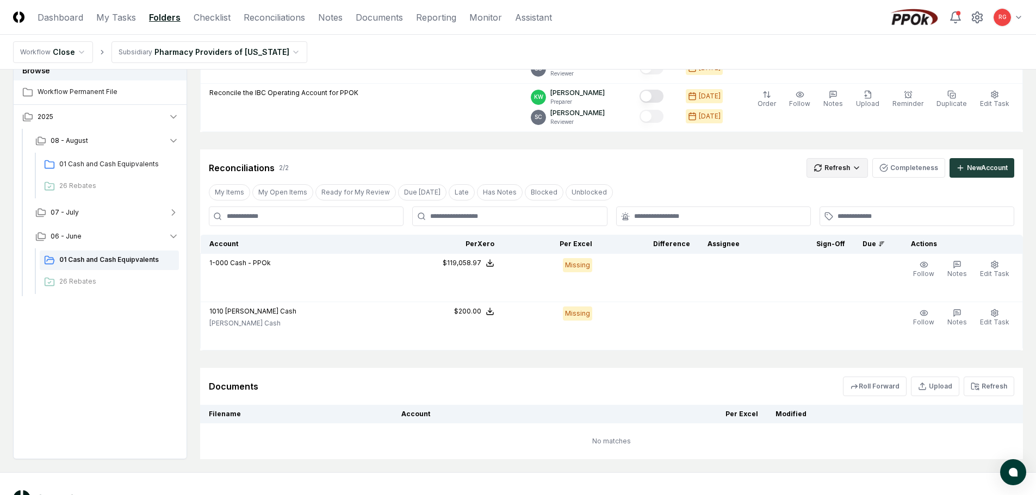
click at [837, 175] on html "CloseCore Dashboard My Tasks Folders Checklist Reconciliations Notes Documents …" at bounding box center [518, 160] width 1036 height 755
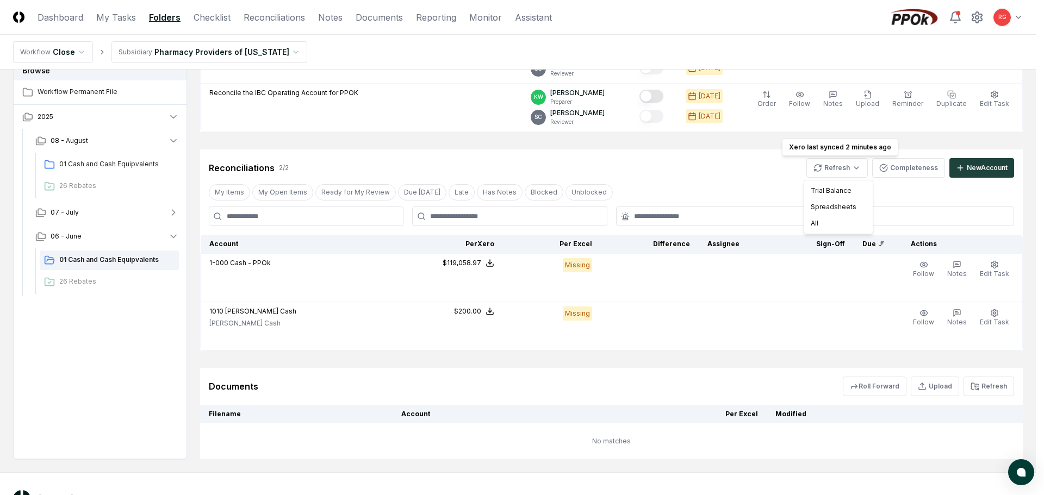
click at [689, 178] on html "CloseCore Dashboard My Tasks Folders Checklist Reconciliations Notes Documents …" at bounding box center [522, 160] width 1044 height 755
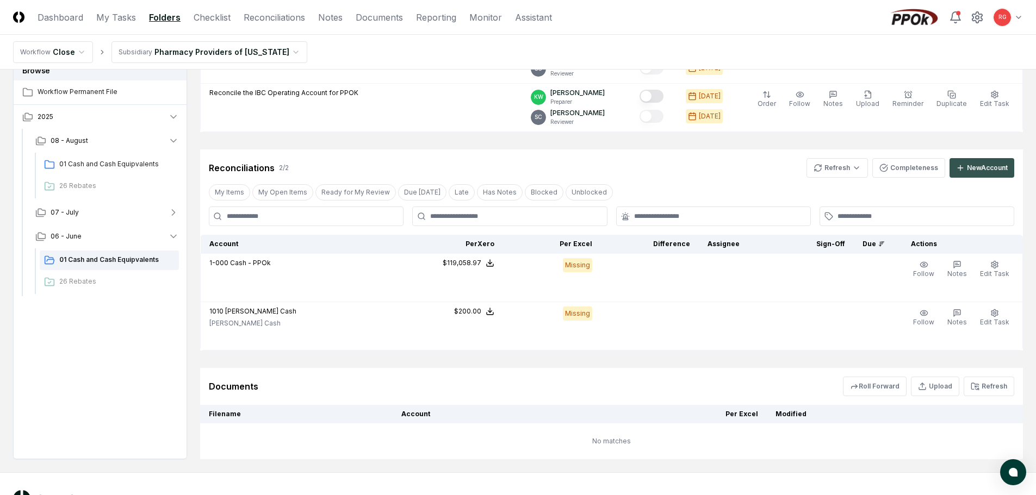
click at [967, 164] on div "New Account" at bounding box center [987, 168] width 41 height 10
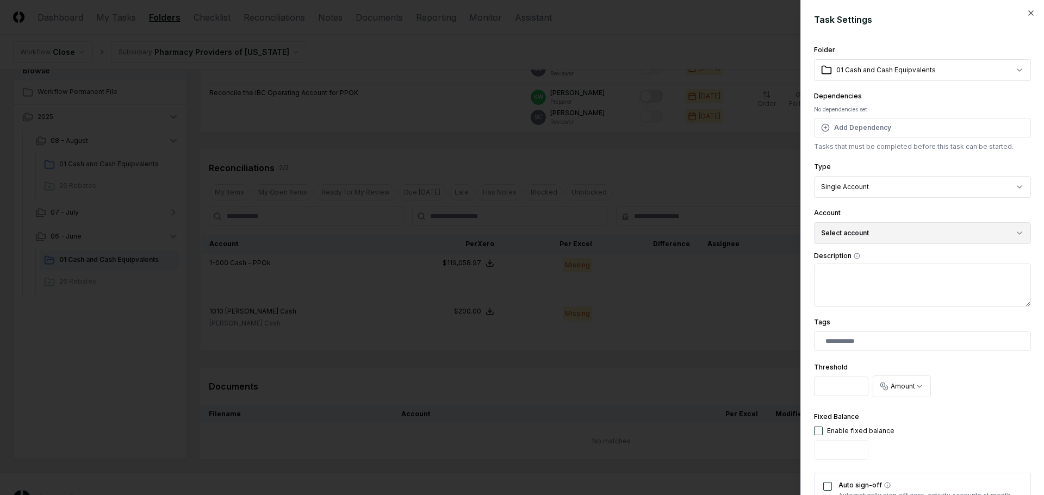
click at [843, 235] on button "Select account" at bounding box center [922, 233] width 217 height 22
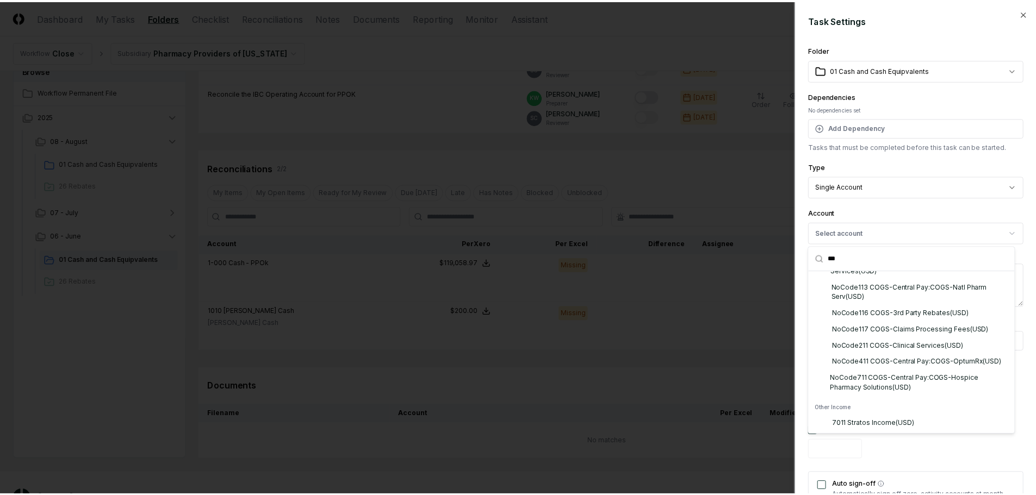
scroll to position [0, 0]
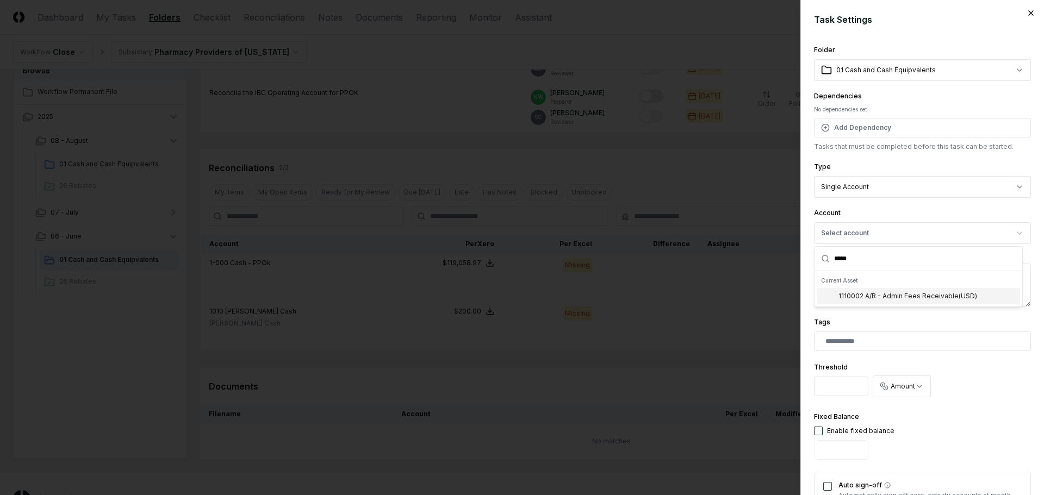
type input "*****"
click at [1026, 15] on icon "button" at bounding box center [1030, 13] width 9 height 9
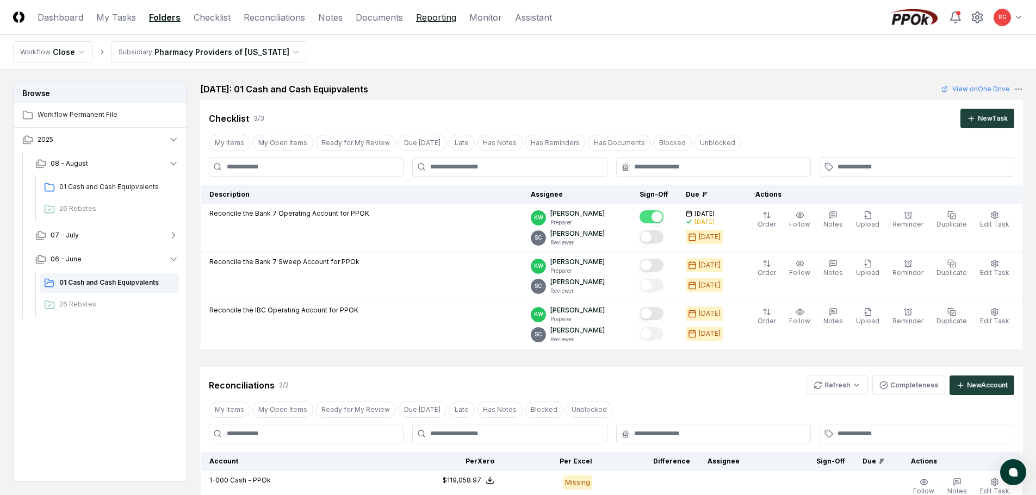
click at [430, 17] on link "Reporting" at bounding box center [436, 17] width 40 height 13
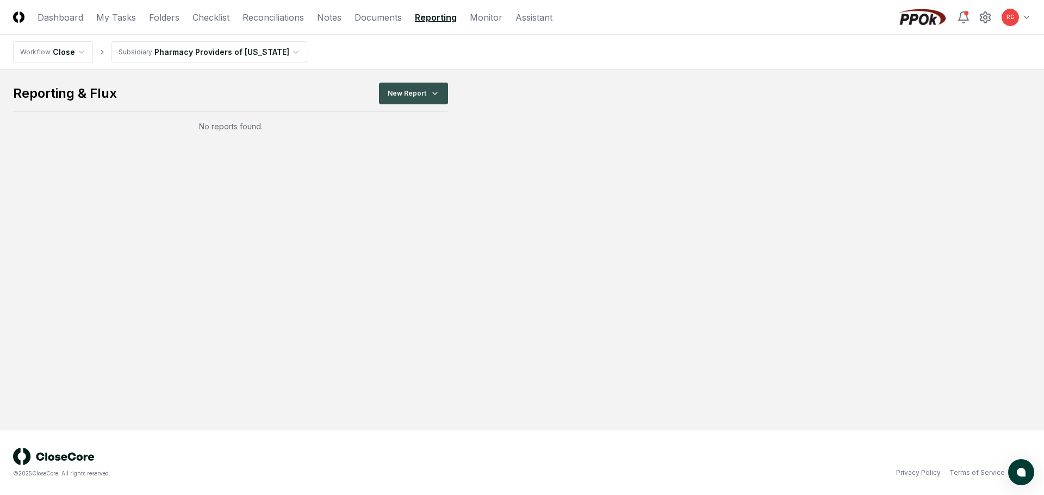
click at [395, 100] on html "CloseCore Dashboard My Tasks Folders Checklist Reconciliations Notes Documents …" at bounding box center [522, 247] width 1044 height 495
click at [401, 154] on div "Income Statement" at bounding box center [415, 155] width 77 height 16
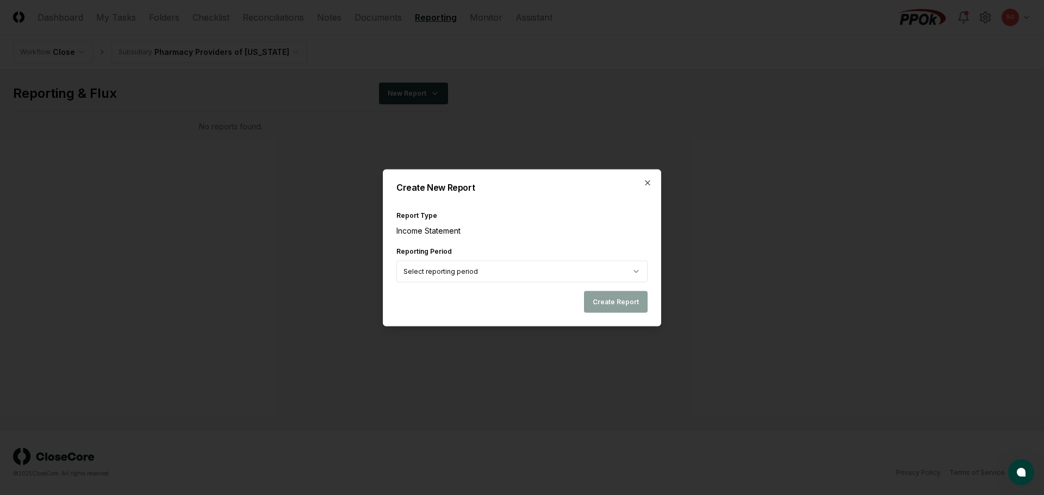
click at [535, 280] on body "CloseCore Dashboard My Tasks Folders Checklist Reconciliations Notes Documents …" at bounding box center [522, 247] width 1044 height 495
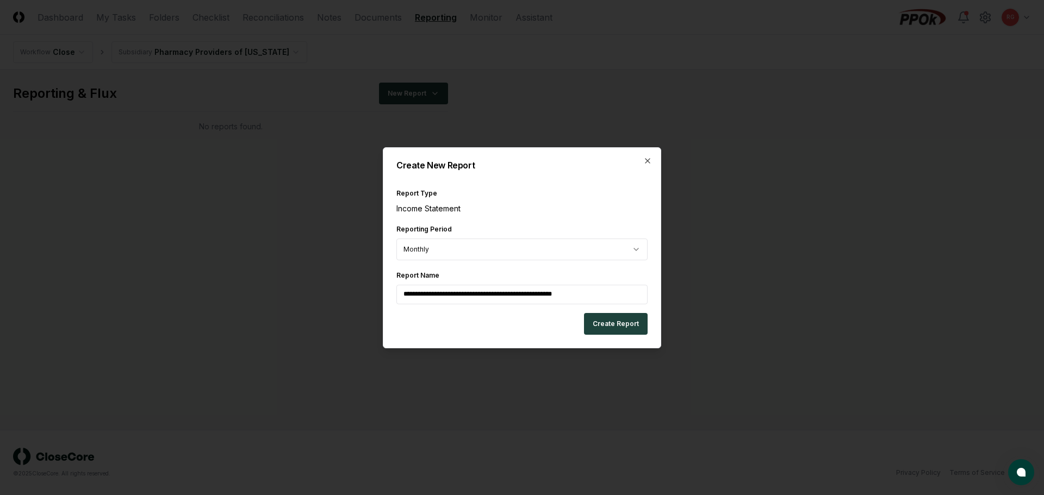
click at [559, 291] on input "**********" at bounding box center [521, 295] width 251 height 20
click at [601, 298] on input "**********" at bounding box center [521, 295] width 251 height 20
click at [609, 320] on button "Create Report" at bounding box center [616, 324] width 64 height 22
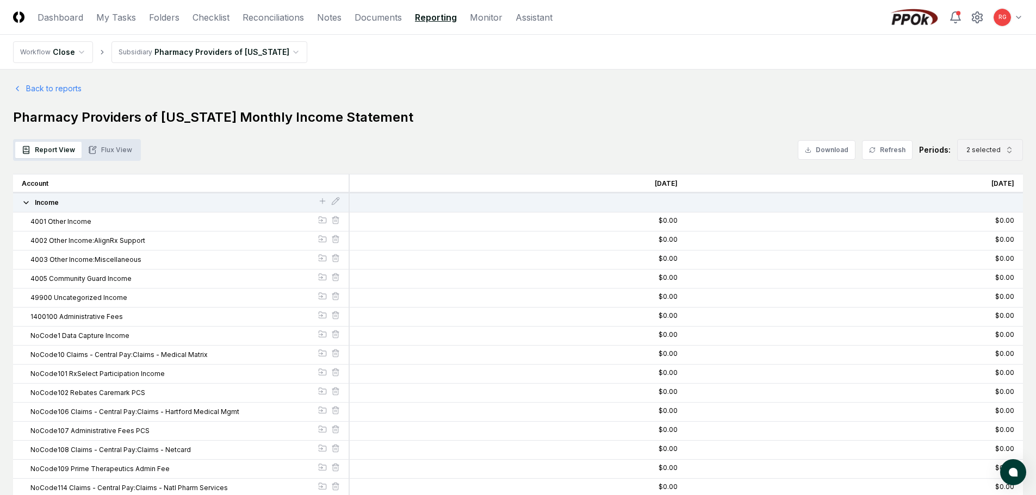
click at [1012, 149] on icon "button" at bounding box center [1009, 150] width 9 height 9
click at [974, 221] on div "Aug 2025" at bounding box center [981, 223] width 35 height 10
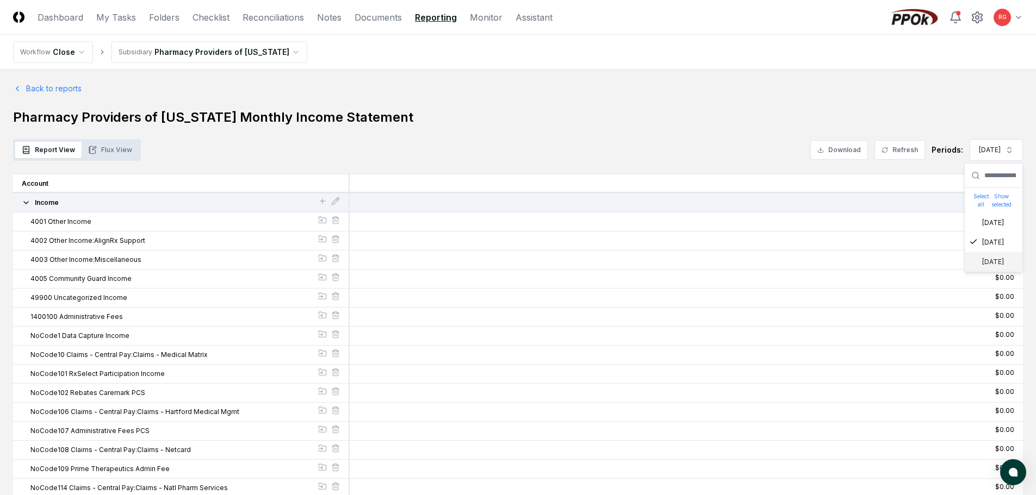
click at [979, 261] on div "[DATE]" at bounding box center [986, 262] width 35 height 10
click at [974, 222] on div "Aug 2025" at bounding box center [981, 223] width 35 height 10
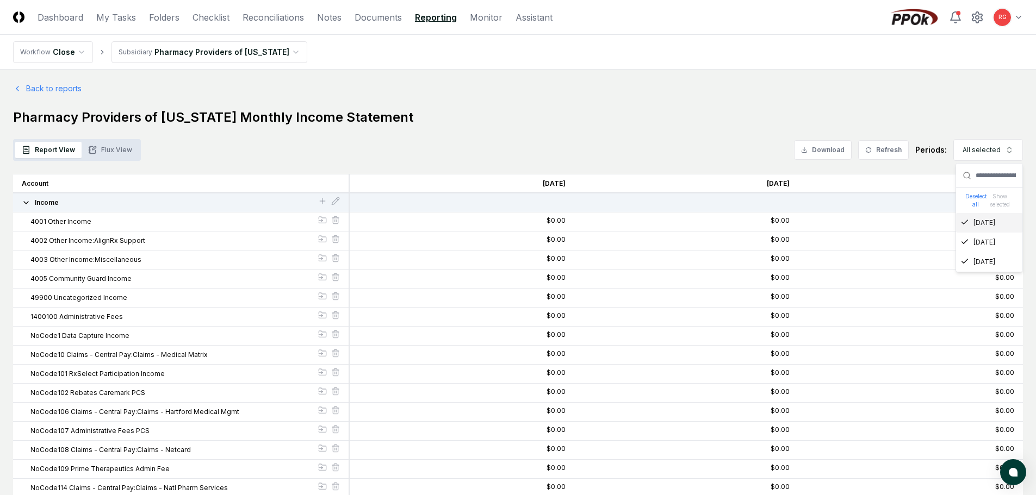
click at [965, 221] on icon "Suggestions" at bounding box center [964, 222] width 9 height 9
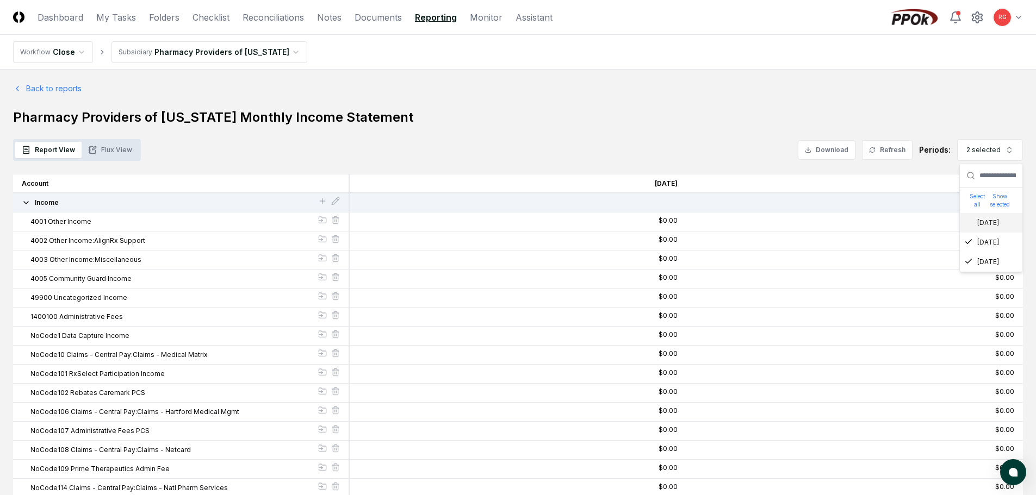
click at [125, 147] on button "Flux View" at bounding box center [110, 150] width 57 height 16
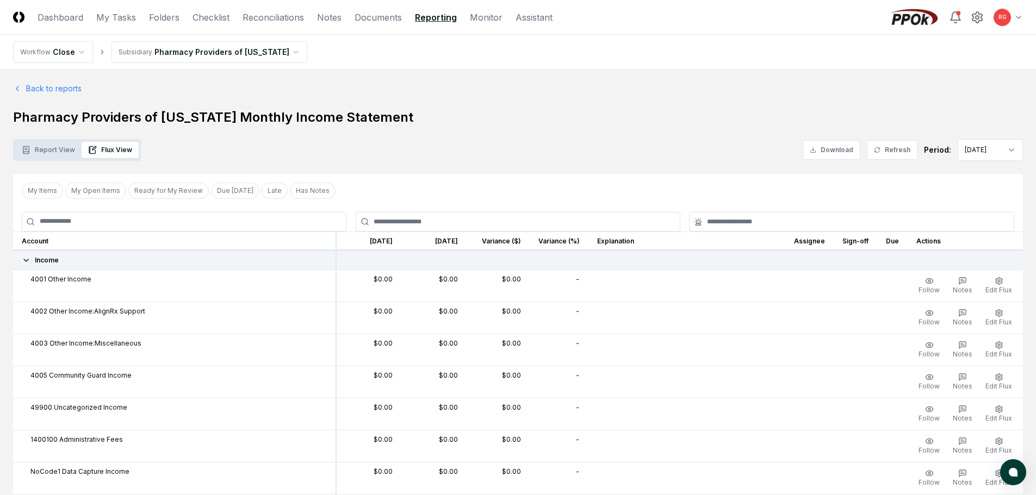
click at [993, 282] on button "Edit Flux" at bounding box center [998, 286] width 31 height 23
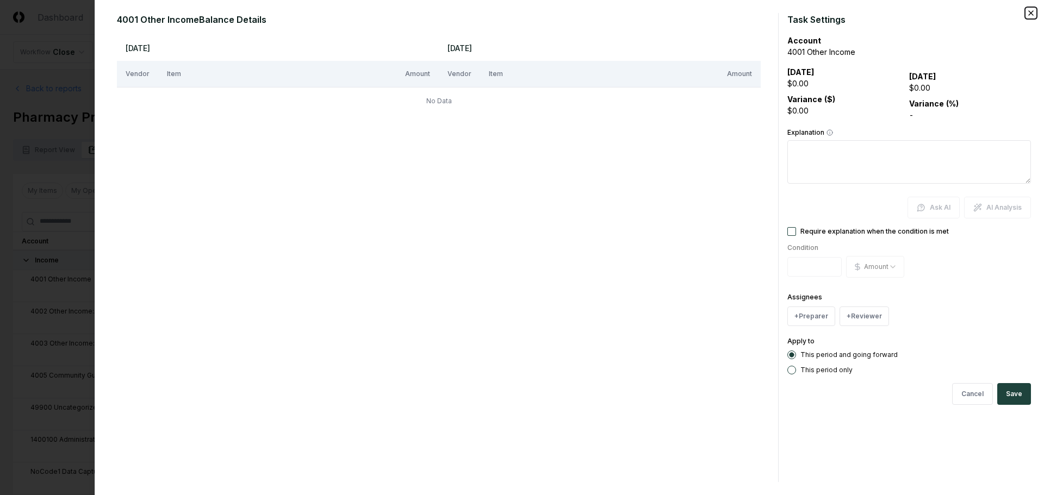
click at [1031, 13] on icon "button" at bounding box center [1031, 13] width 4 height 4
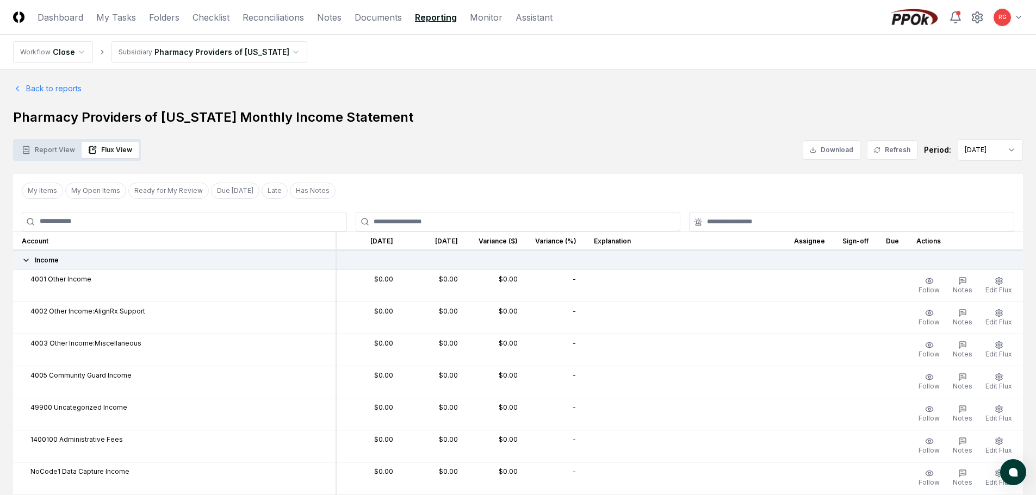
click at [30, 148] on button "Report View" at bounding box center [48, 150] width 66 height 16
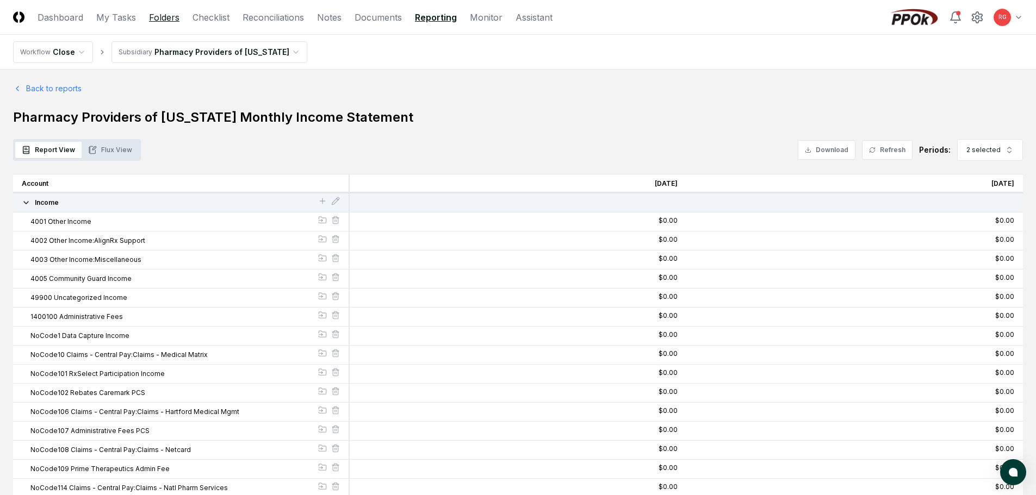
click at [165, 22] on link "Folders" at bounding box center [164, 17] width 30 height 13
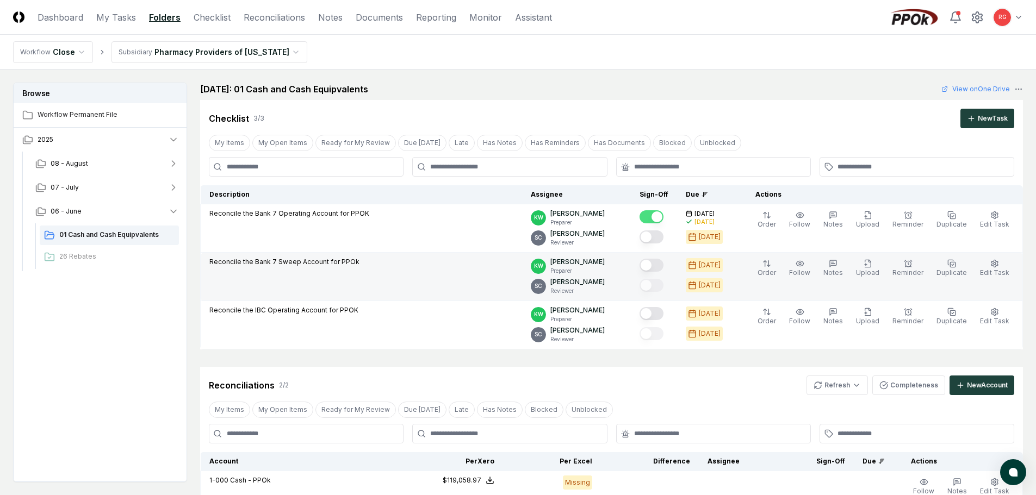
scroll to position [163, 0]
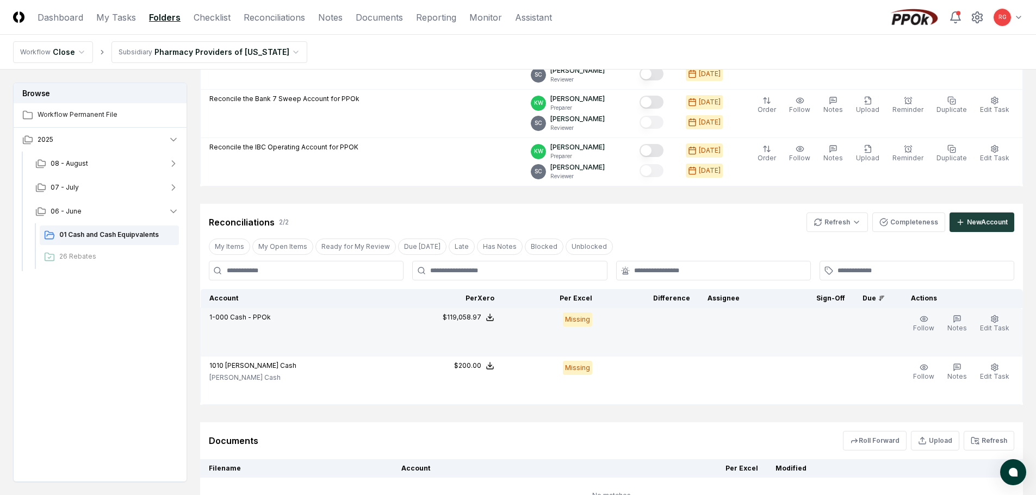
click at [494, 316] on icon at bounding box center [489, 317] width 9 height 9
click at [483, 385] on button "Download .xlsx" at bounding box center [490, 383] width 76 height 20
click at [991, 324] on span "Edit Task" at bounding box center [994, 328] width 29 height 8
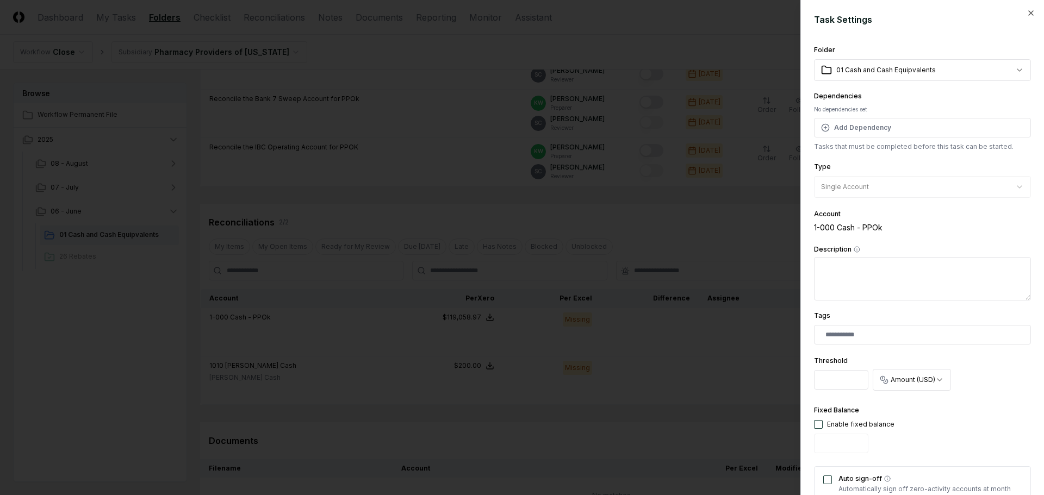
click at [1022, 8] on div "**********" at bounding box center [922, 247] width 244 height 495
click at [1026, 12] on icon "button" at bounding box center [1030, 13] width 9 height 9
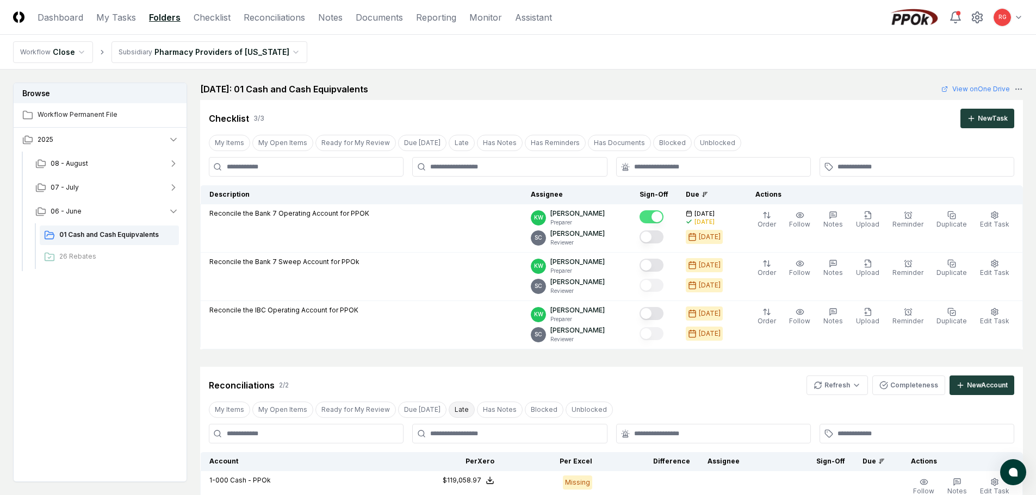
scroll to position [109, 0]
